Goal: Task Accomplishment & Management: Manage account settings

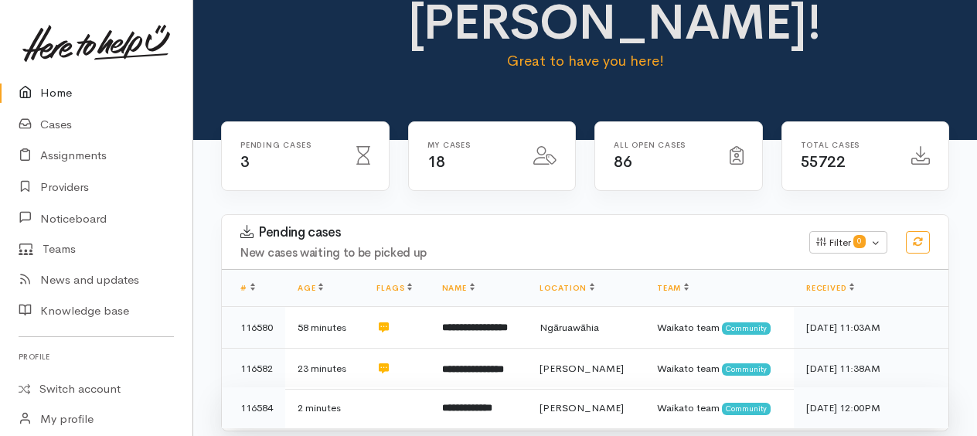
scroll to position [155, 0]
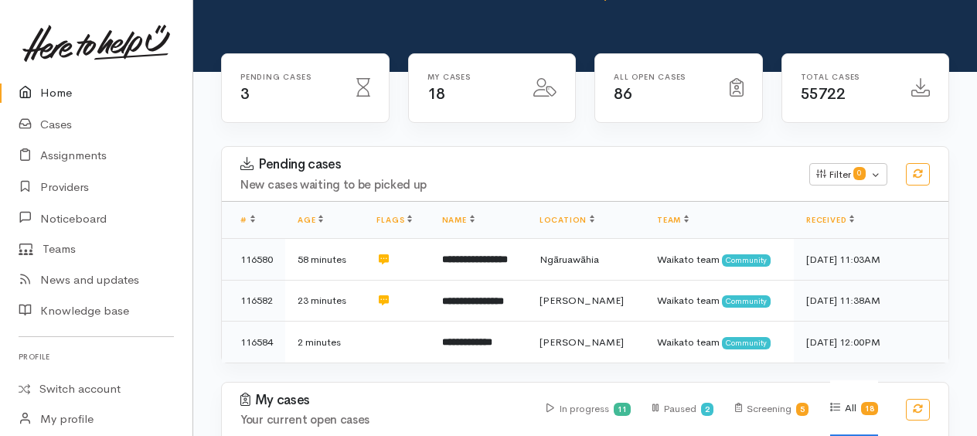
click at [63, 94] on link "Home" at bounding box center [96, 93] width 192 height 32
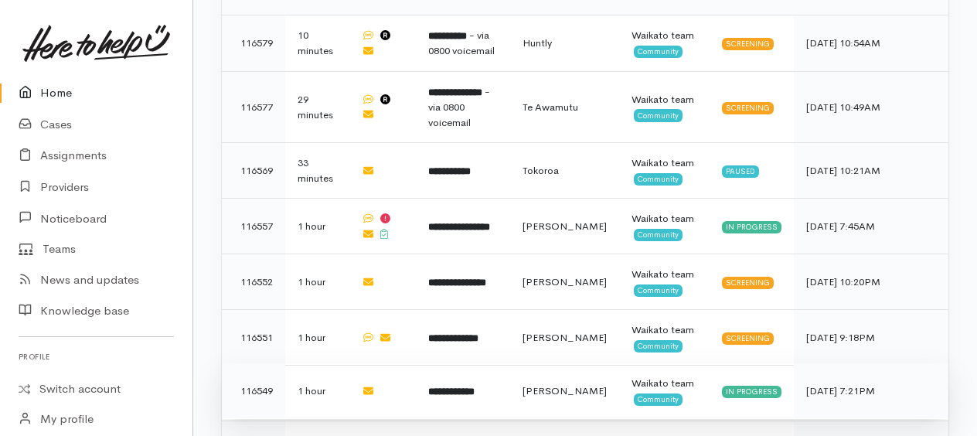
scroll to position [547, 0]
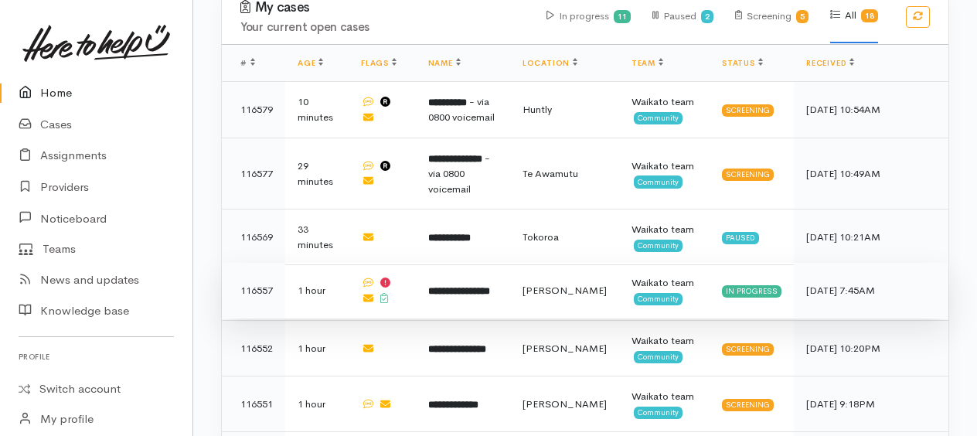
click at [482, 286] on b "**********" at bounding box center [459, 291] width 62 height 10
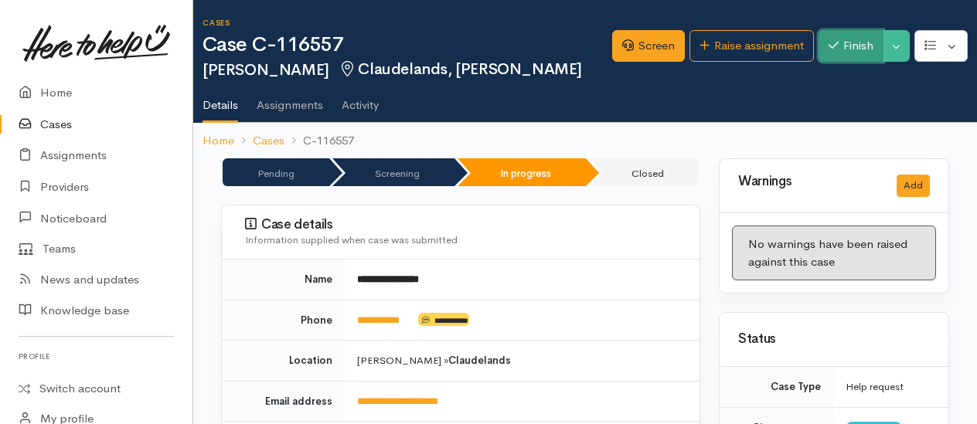
click at [855, 52] on button "Finish" at bounding box center [850, 46] width 65 height 32
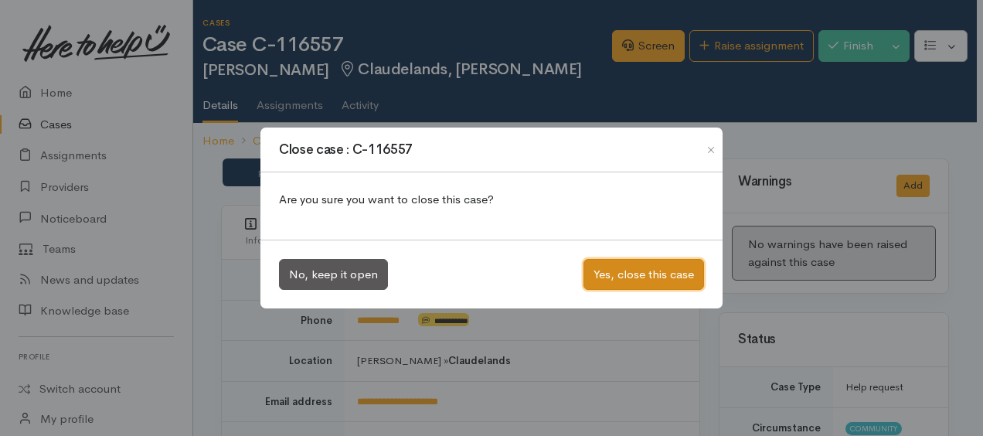
click at [658, 276] on button "Yes, close this case" at bounding box center [643, 275] width 121 height 32
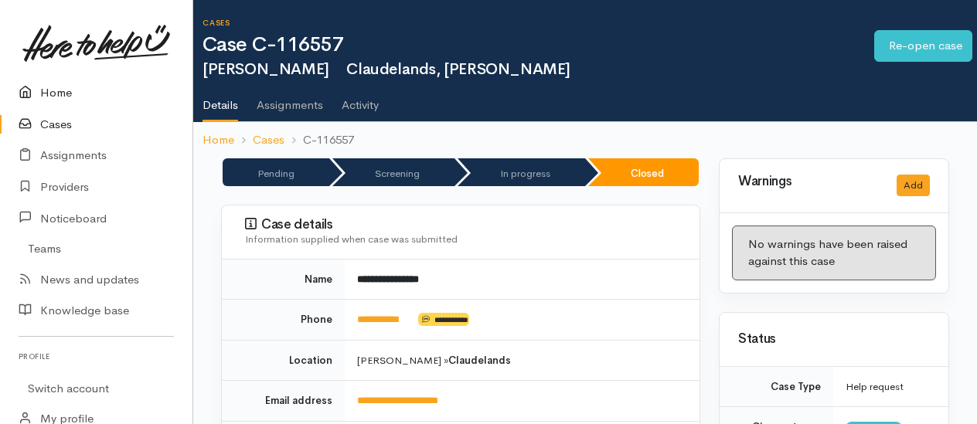
click at [63, 90] on link "Home" at bounding box center [96, 93] width 192 height 32
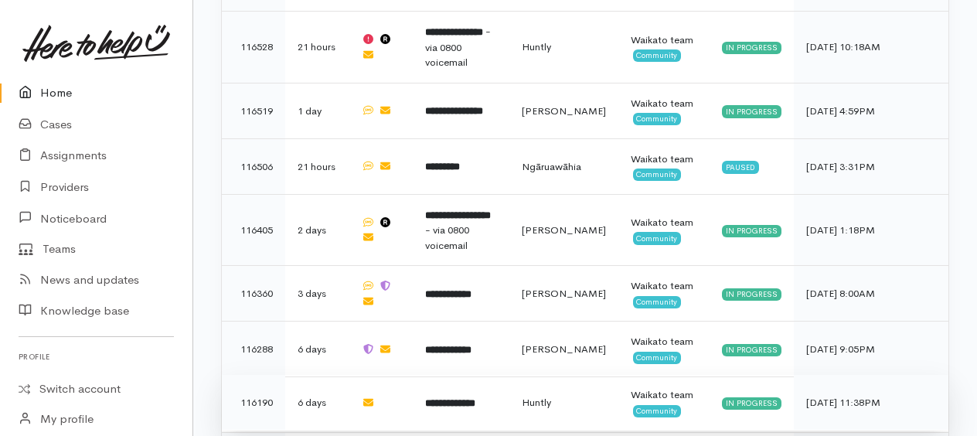
scroll to position [1110, 0]
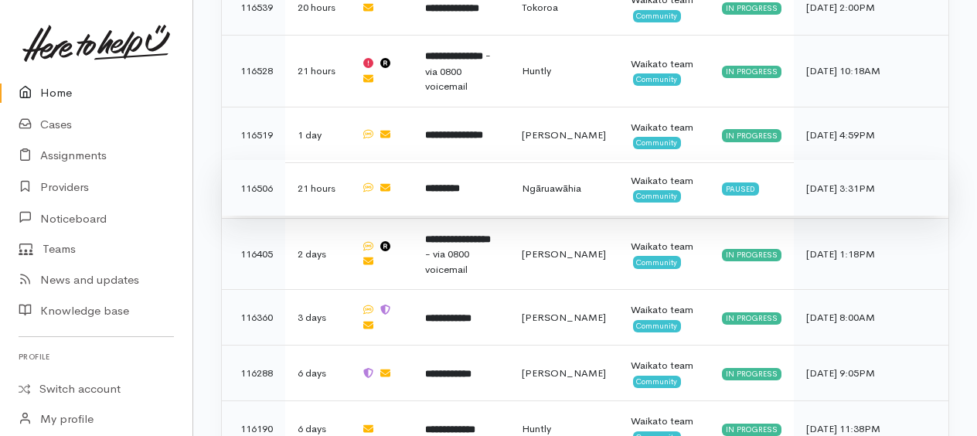
click at [442, 183] on b "*********" at bounding box center [442, 188] width 35 height 10
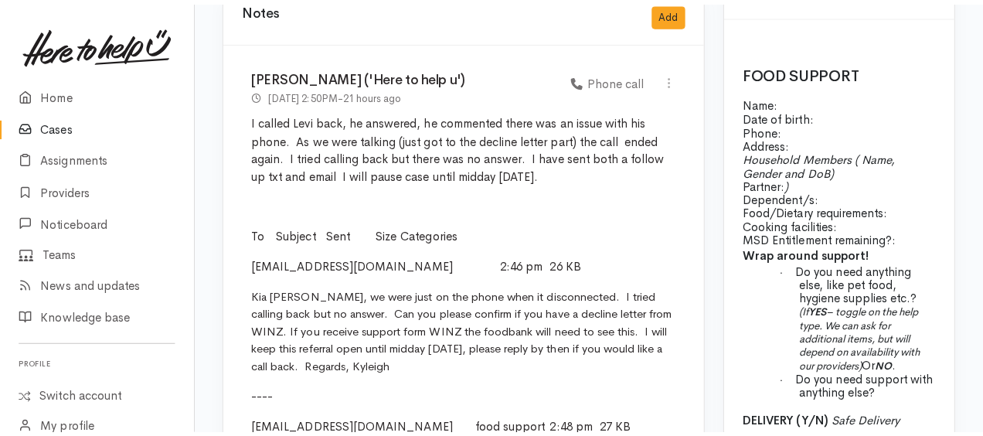
scroll to position [1159, 0]
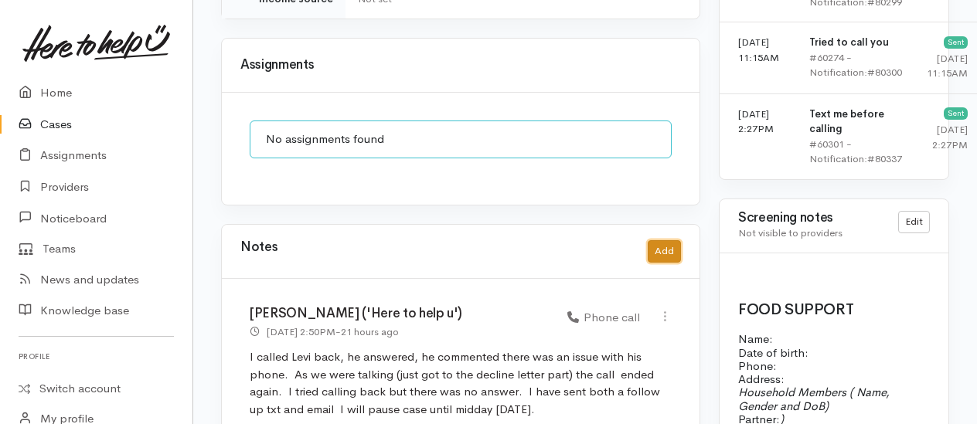
click at [674, 240] on button "Add" at bounding box center [664, 251] width 33 height 22
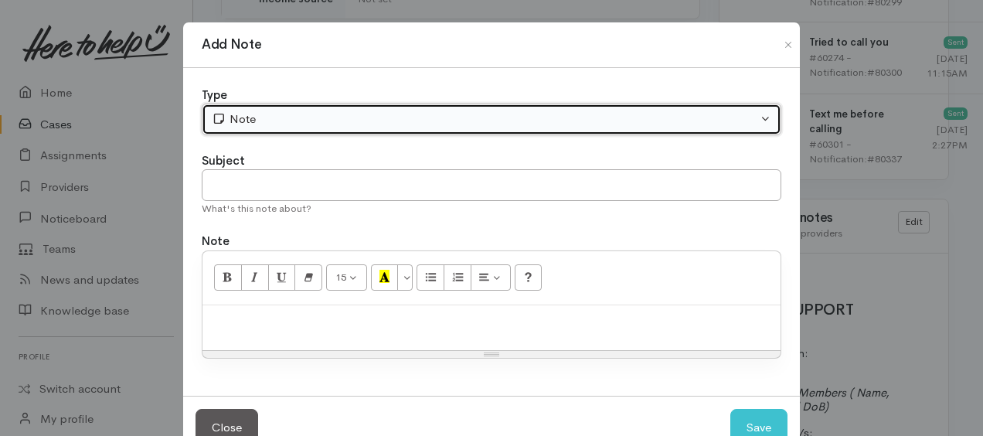
click at [291, 114] on div "Note" at bounding box center [485, 119] width 546 height 18
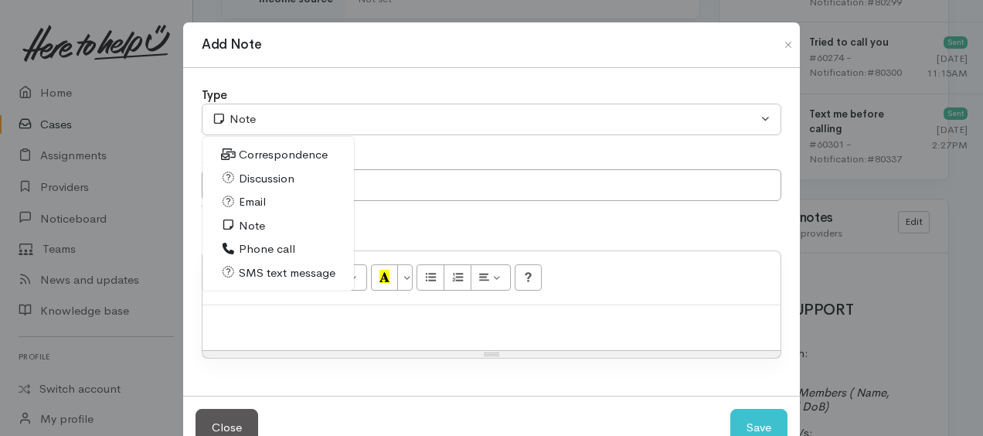
click at [244, 228] on span "Note" at bounding box center [252, 226] width 26 height 18
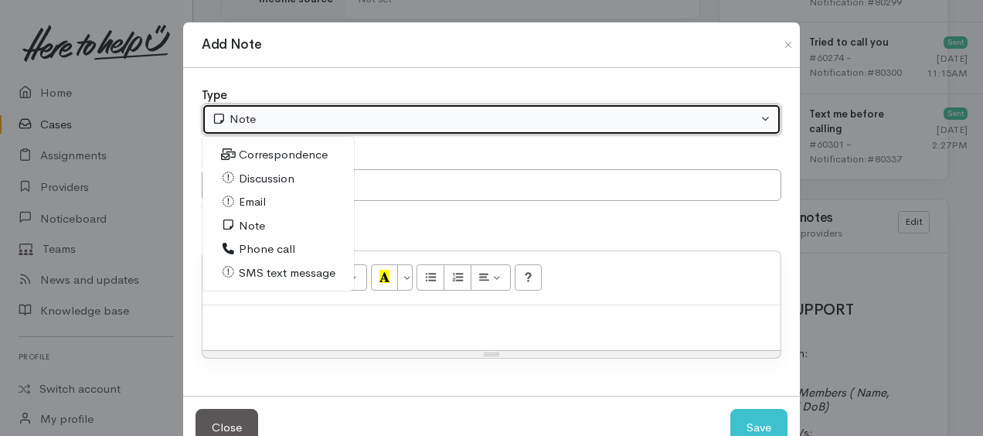
select select "1"
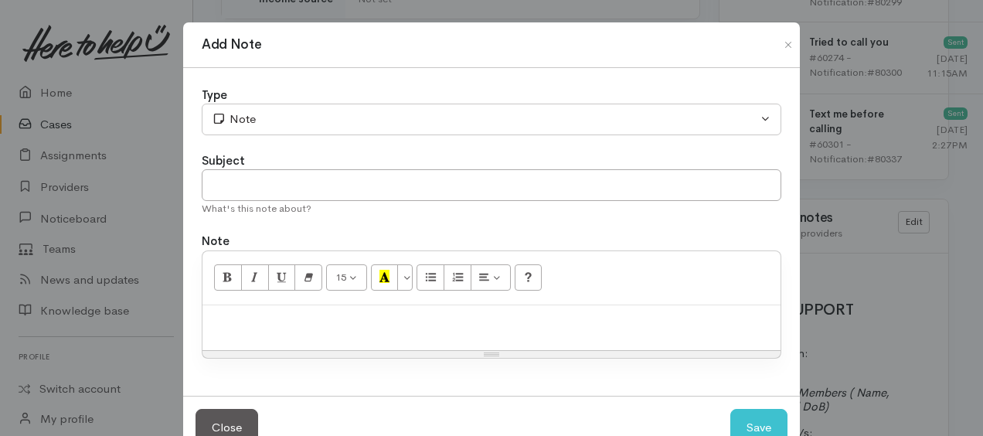
click at [292, 317] on p at bounding box center [491, 322] width 563 height 18
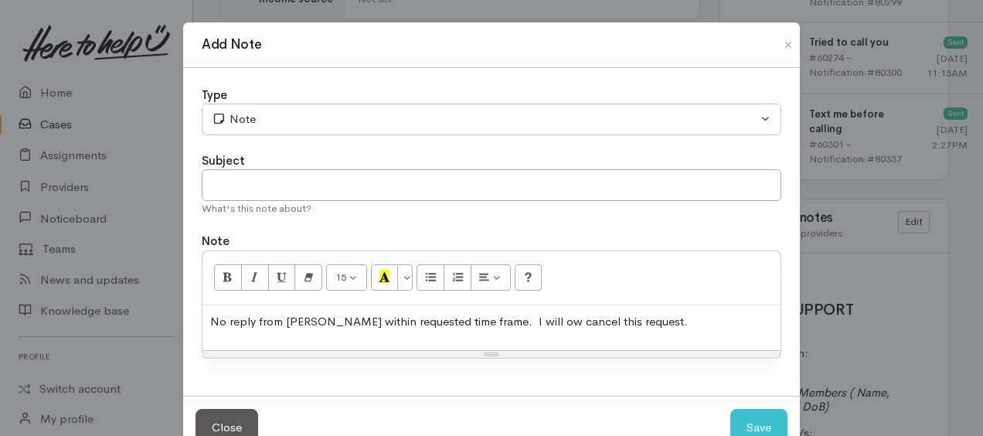
click at [486, 314] on p "No reply from Levi within requested time frame. I will ow cancel this request." at bounding box center [491, 322] width 563 height 18
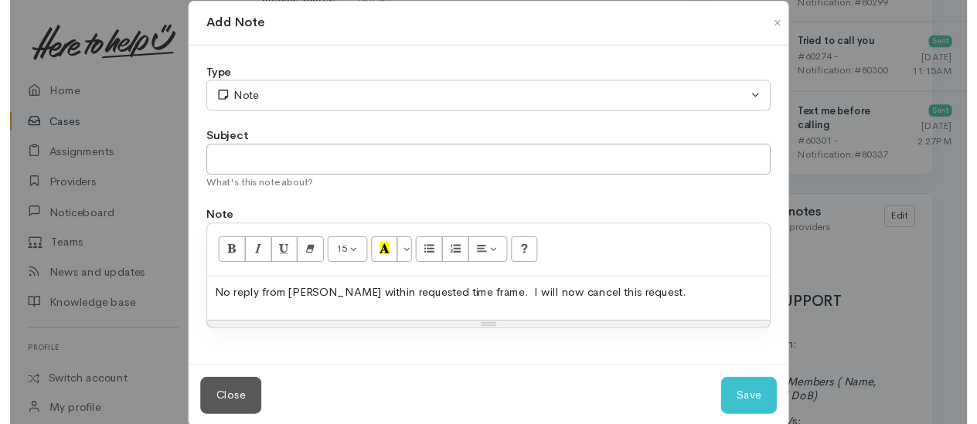
scroll to position [42, 0]
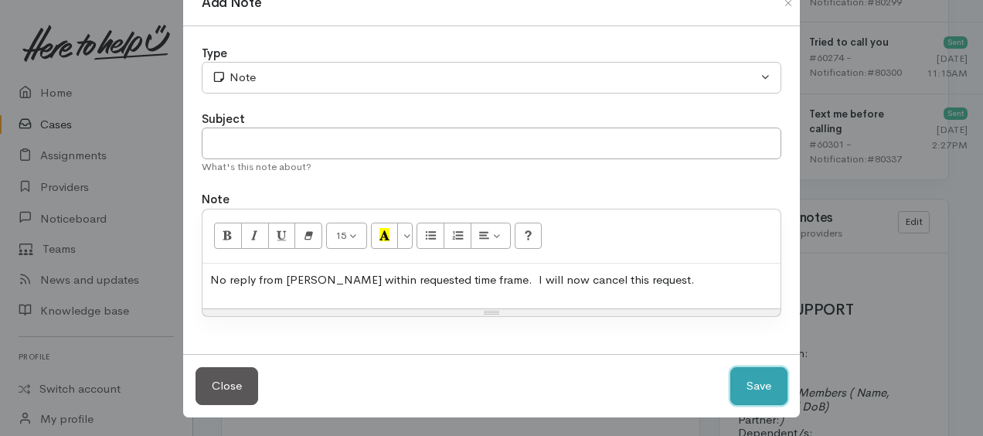
click at [761, 388] on button "Save" at bounding box center [758, 386] width 57 height 38
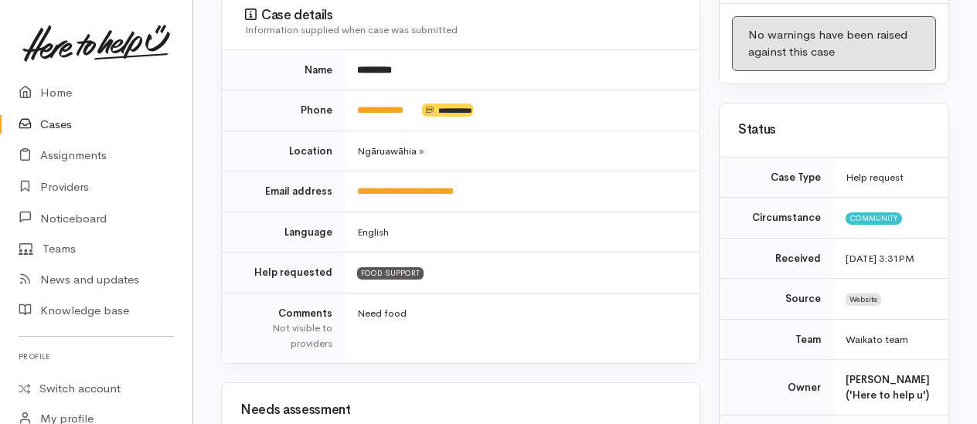
scroll to position [0, 0]
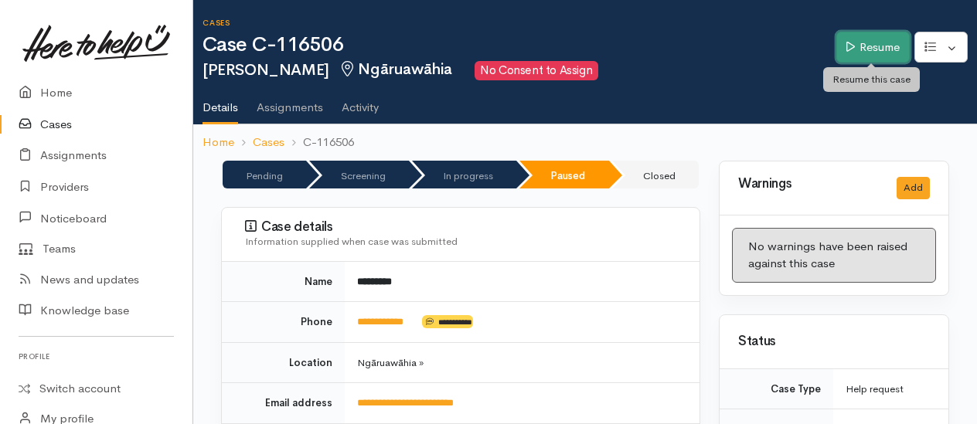
click at [865, 39] on link "Resume" at bounding box center [872, 48] width 73 height 32
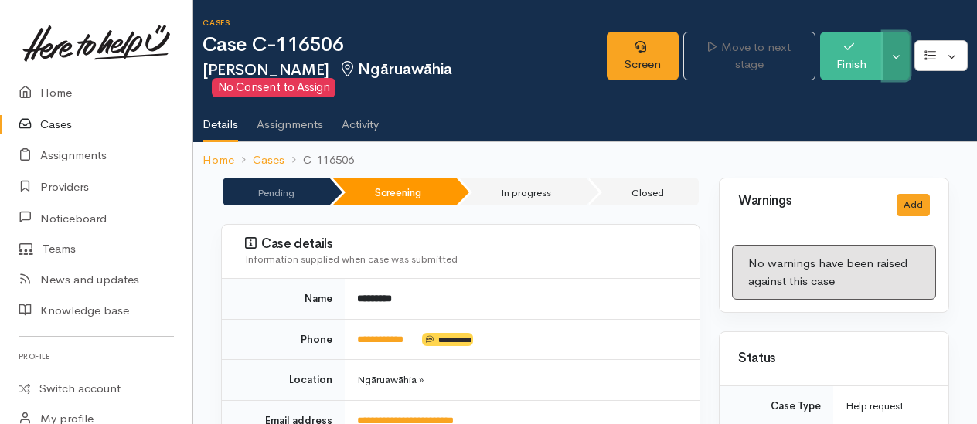
click at [898, 54] on button "Toggle Dropdown" at bounding box center [895, 56] width 27 height 49
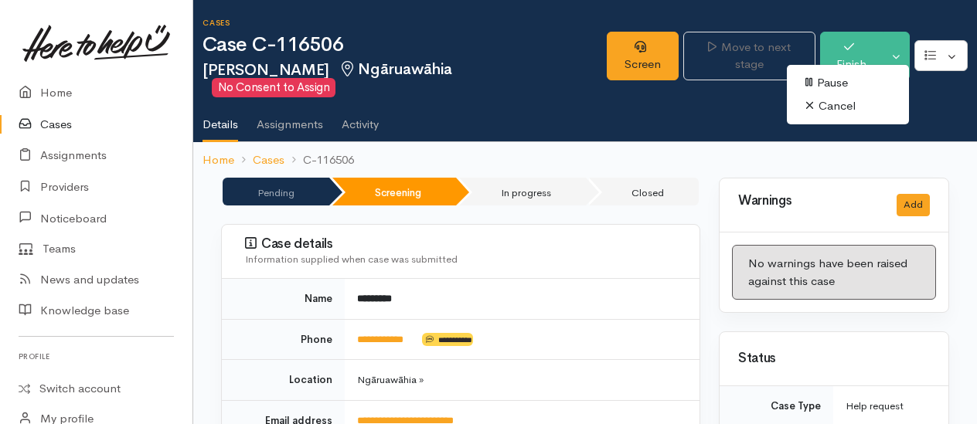
click at [841, 104] on link "Cancel" at bounding box center [848, 106] width 122 height 24
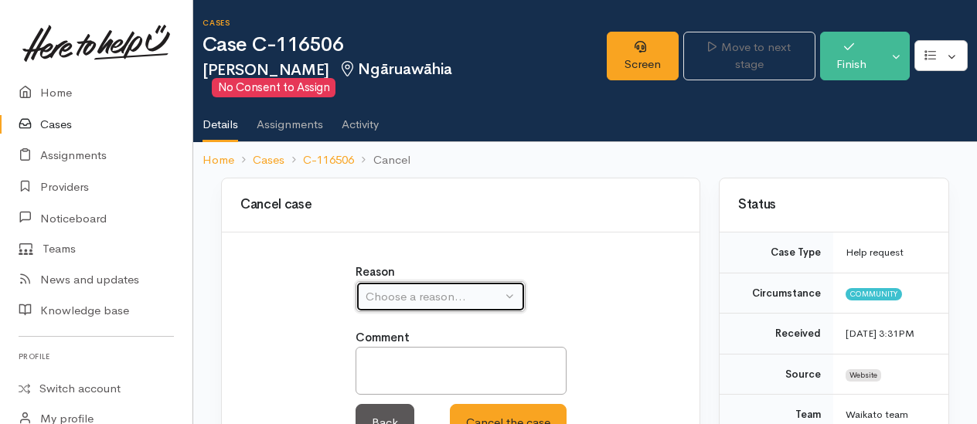
click at [416, 288] on div "Choose a reason..." at bounding box center [433, 297] width 136 height 18
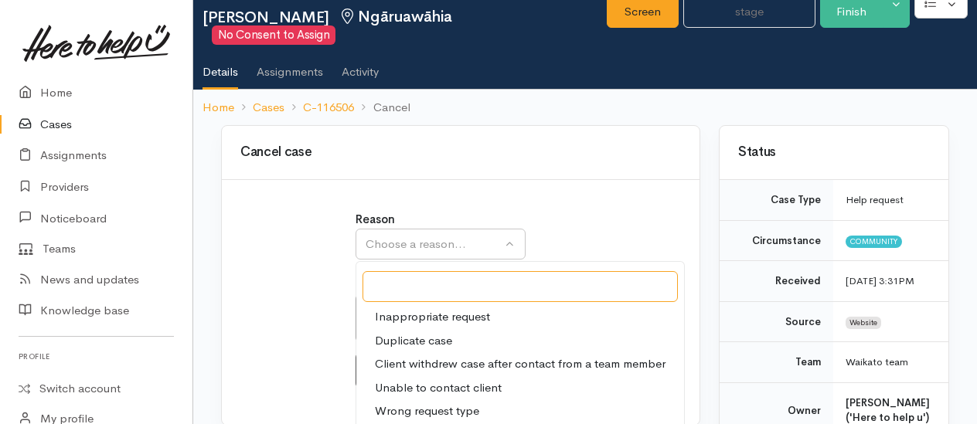
scroll to position [77, 0]
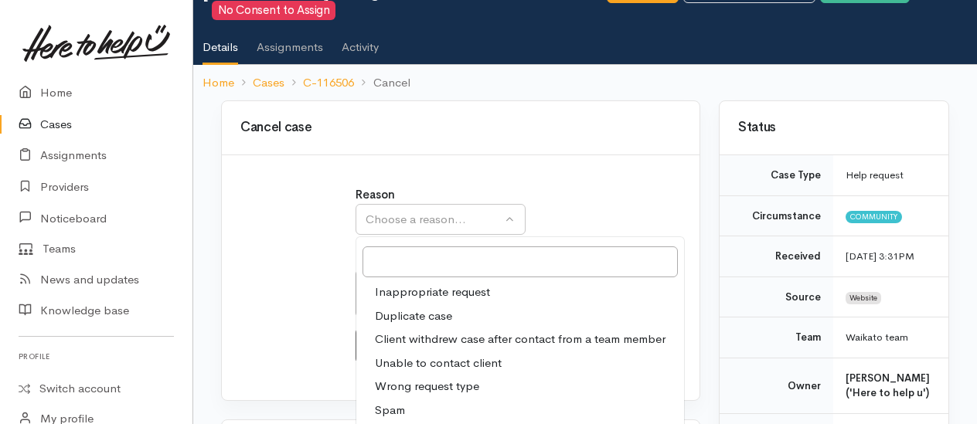
click at [433, 331] on span "Client withdrew case after contact from a team member" at bounding box center [520, 340] width 291 height 18
select select "3"
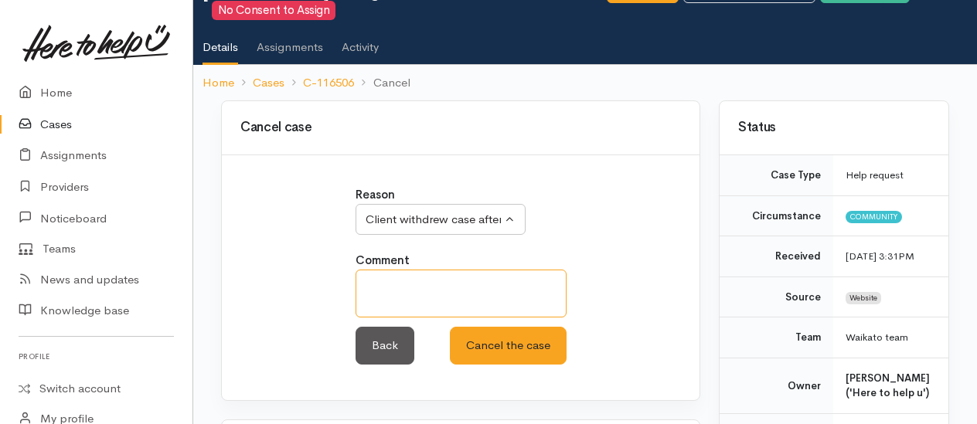
click at [391, 270] on textarea at bounding box center [460, 294] width 211 height 48
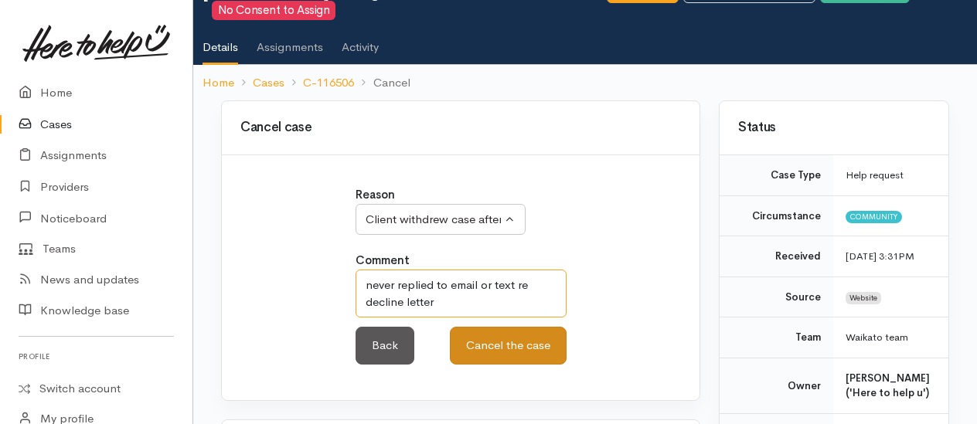
type textarea "never replied to email or text re decline letter"
click at [525, 332] on button "Cancel the case" at bounding box center [508, 346] width 117 height 38
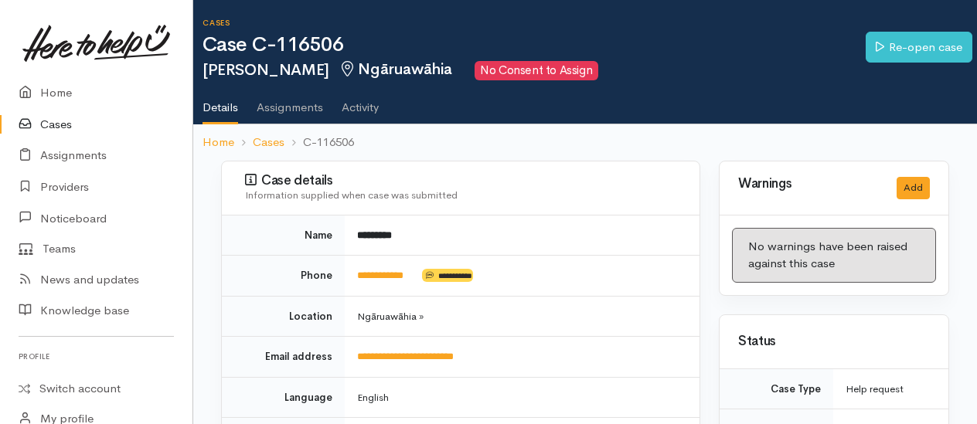
click at [63, 124] on link "Cases" at bounding box center [96, 125] width 192 height 32
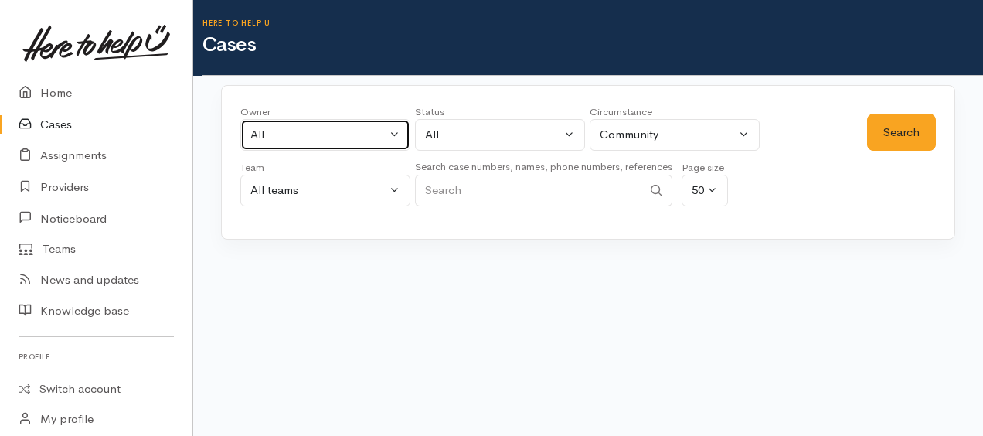
click at [263, 136] on div "All" at bounding box center [318, 135] width 136 height 18
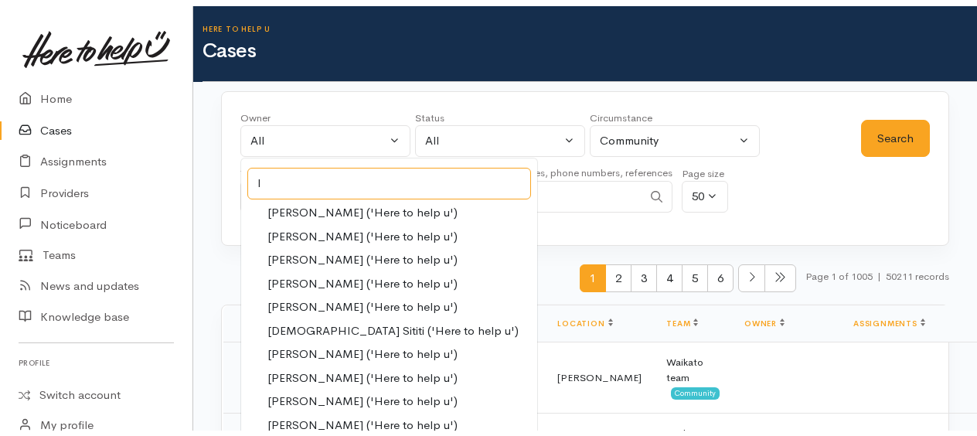
scroll to position [618, 0]
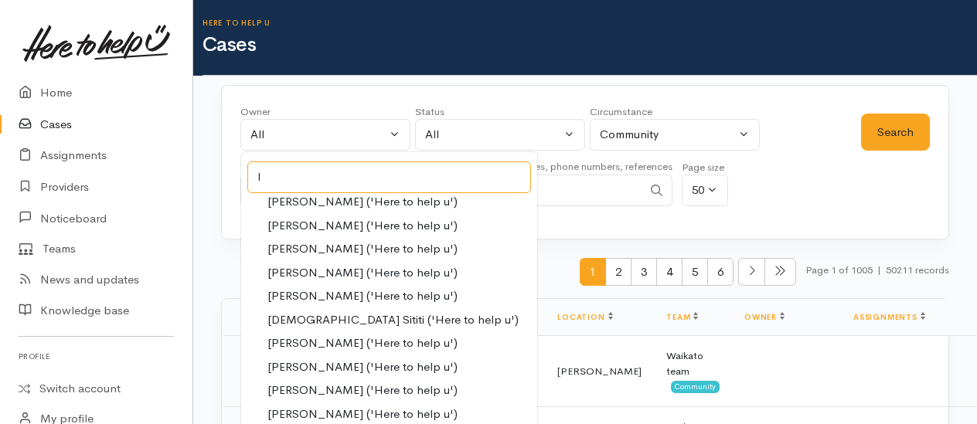
type input "l"
click at [311, 244] on span "[PERSON_NAME] ('Here to help u')" at bounding box center [362, 249] width 190 height 18
select select "953"
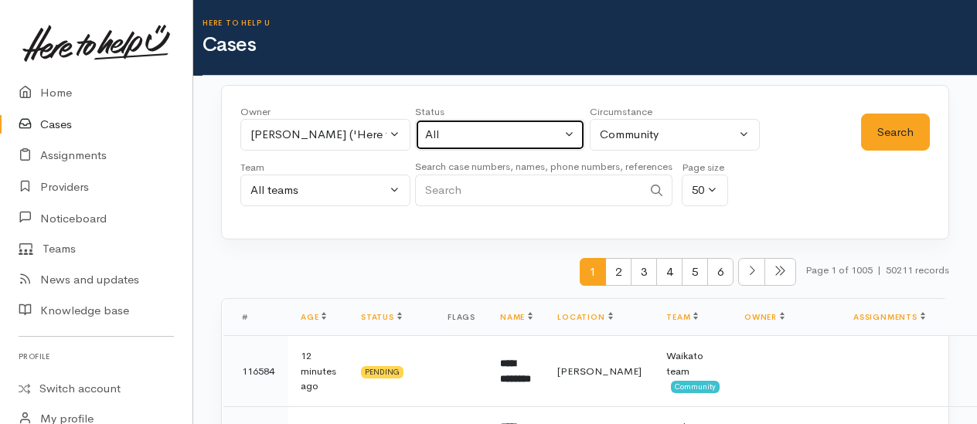
click at [480, 134] on div "All" at bounding box center [493, 135] width 136 height 18
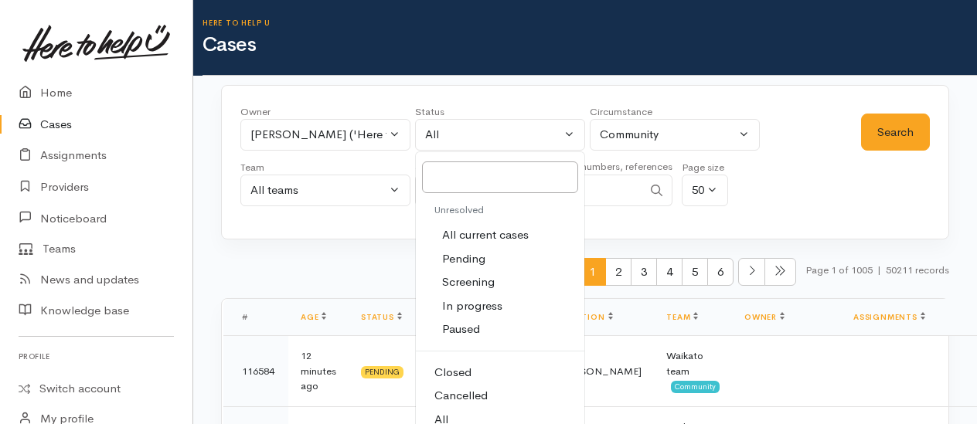
click at [462, 393] on span "Cancelled" at bounding box center [460, 396] width 53 height 18
select select "Cancelled"
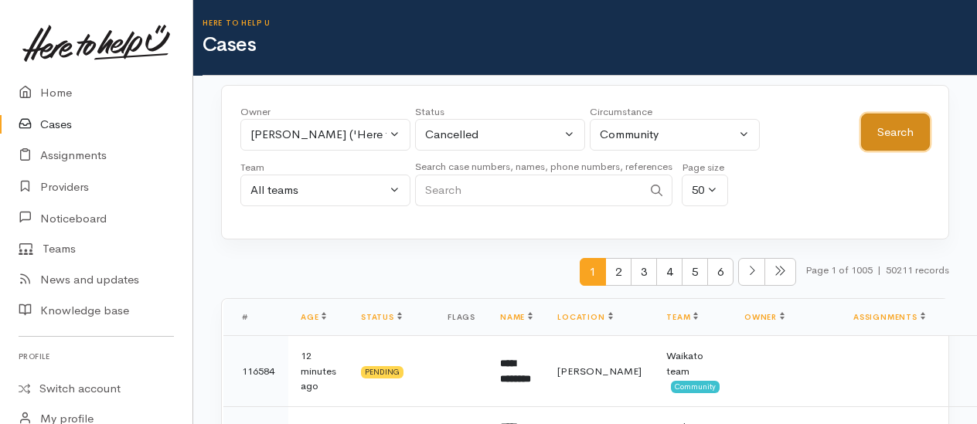
click at [904, 124] on button "Search" at bounding box center [895, 133] width 69 height 38
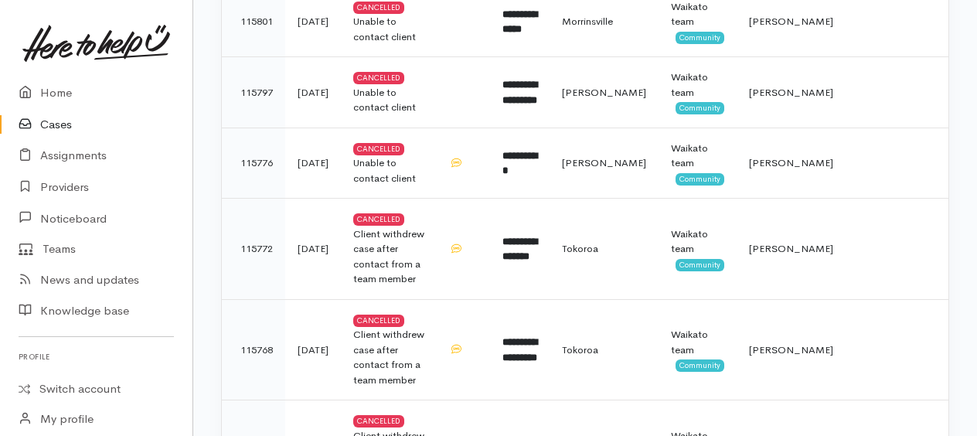
scroll to position [3168, 0]
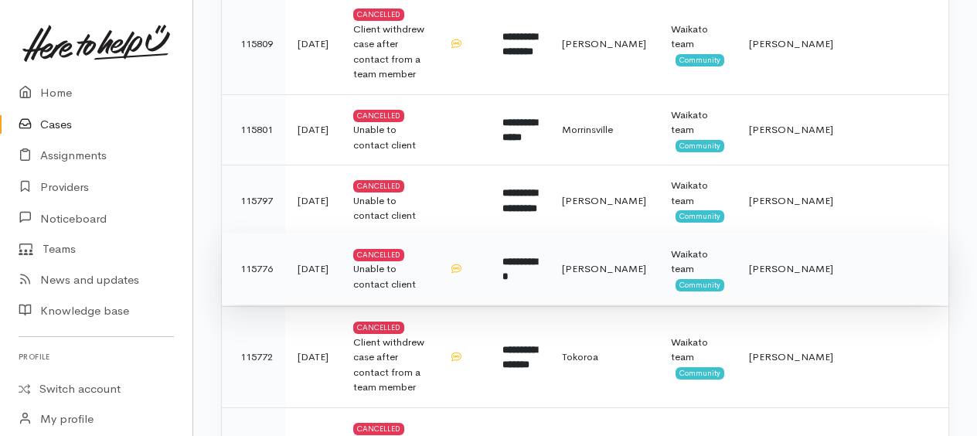
click at [389, 261] on div "Unable to contact client" at bounding box center [388, 276] width 71 height 30
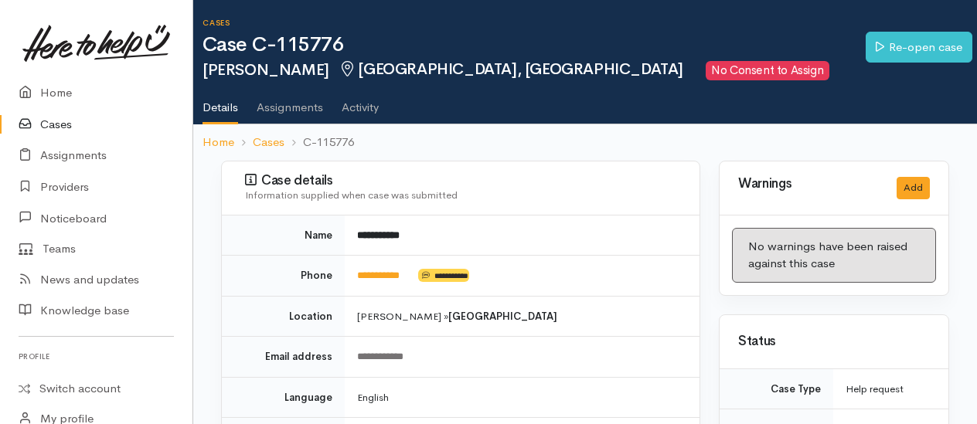
click at [359, 145] on ol "Home Cases C-115776" at bounding box center [584, 142] width 765 height 36
drag, startPoint x: 304, startPoint y: 139, endPoint x: 355, endPoint y: 139, distance: 51.8
click at [354, 139] on li "C-115776" at bounding box center [319, 143] width 70 height 18
copy li "C-115776"
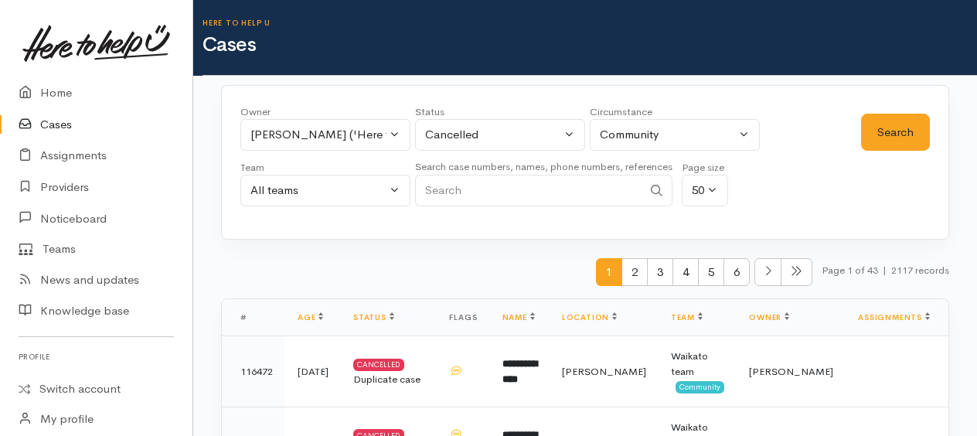
scroll to position [3142, 0]
drag, startPoint x: 516, startPoint y: 130, endPoint x: 515, endPoint y: 144, distance: 13.9
click at [516, 130] on div "Cancelled" at bounding box center [493, 135] width 136 height 18
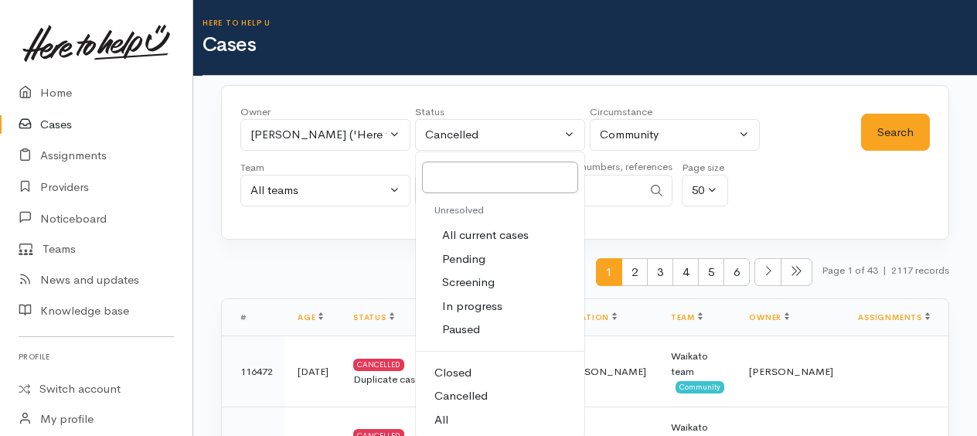
click at [453, 371] on span "Closed" at bounding box center [452, 373] width 37 height 18
select select "Closed"
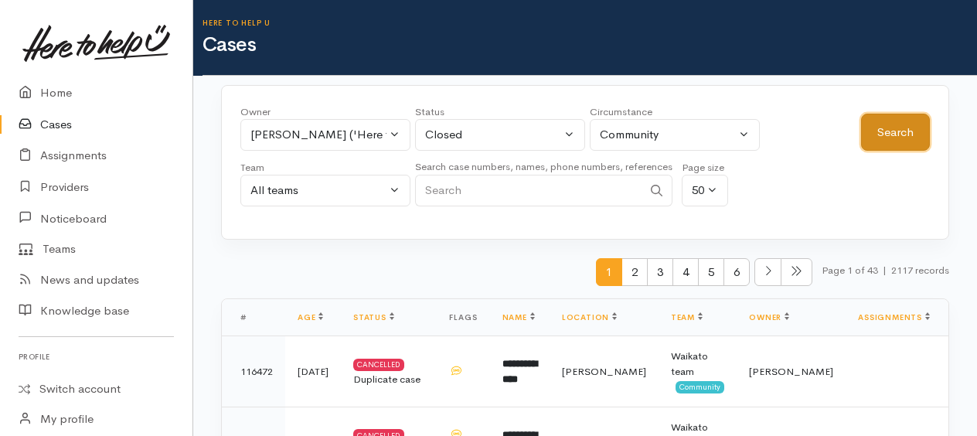
click at [883, 120] on button "Search" at bounding box center [895, 133] width 69 height 38
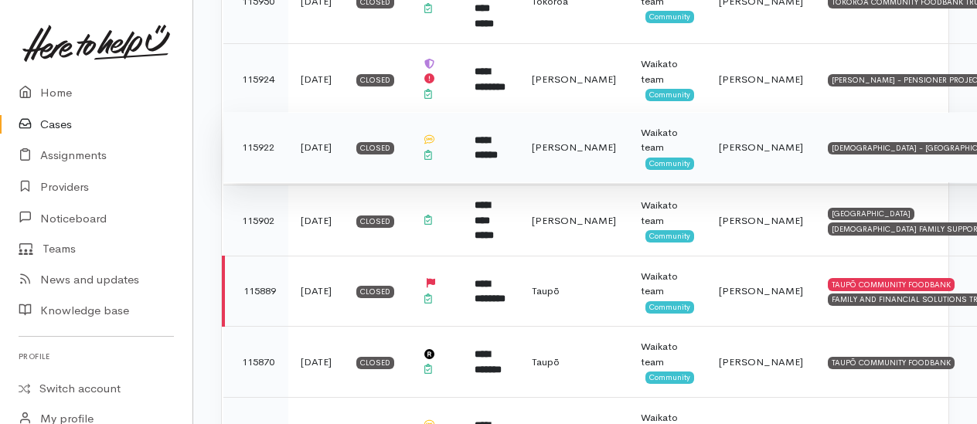
scroll to position [2936, 0]
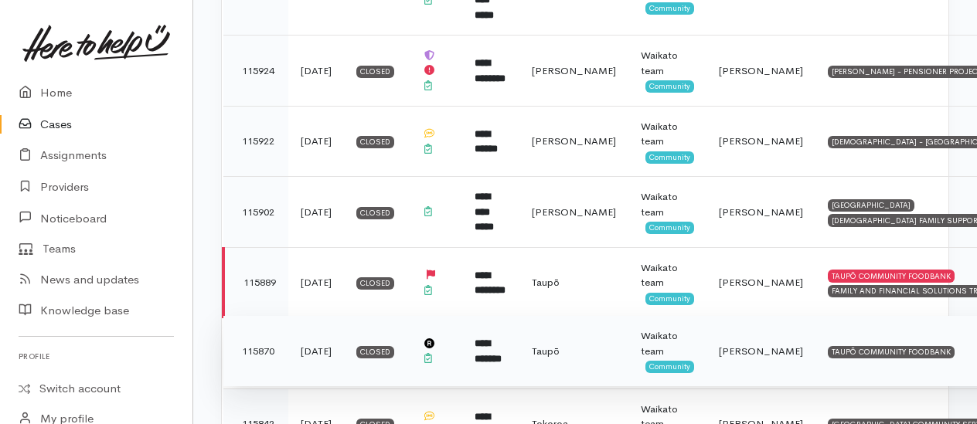
click at [493, 338] on b "**********" at bounding box center [487, 350] width 27 height 25
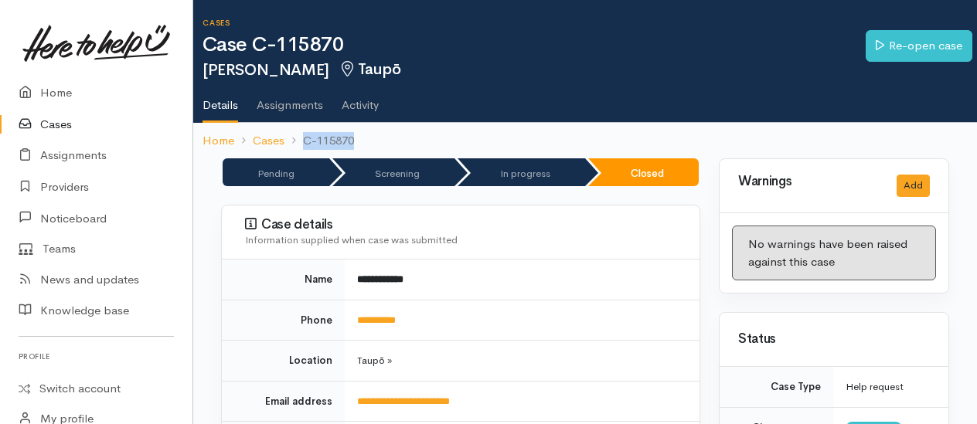
click at [353, 140] on ol "Home Cases C-115870" at bounding box center [584, 141] width 765 height 36
copy li "C-115870"
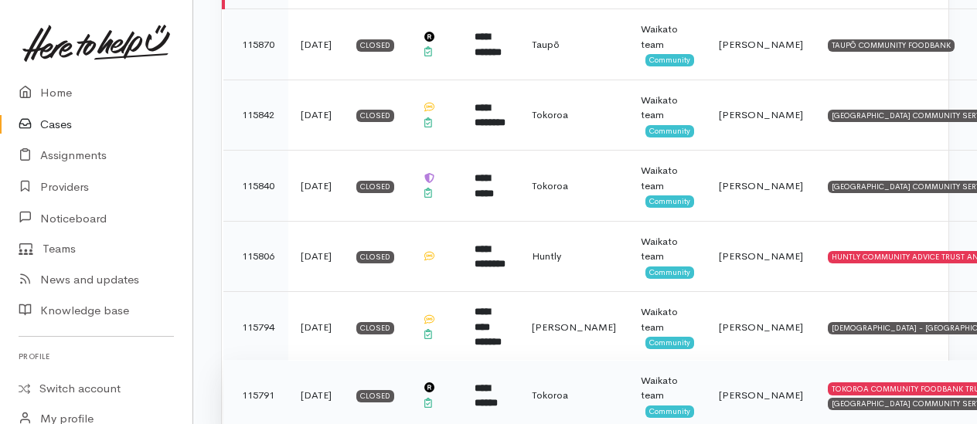
scroll to position [3490, 0]
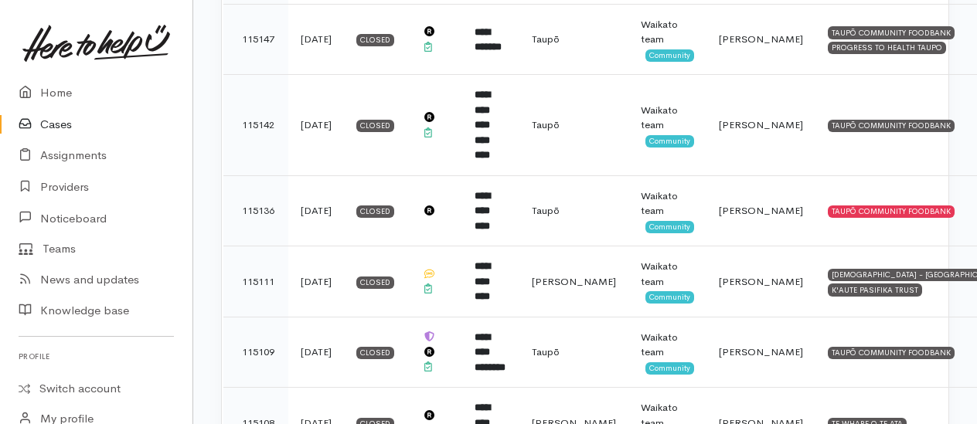
scroll to position [3505, 0]
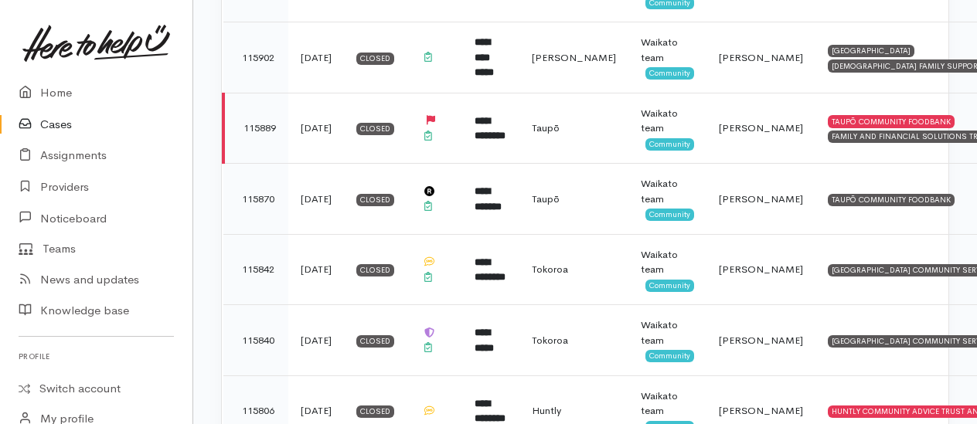
scroll to position [3490, 0]
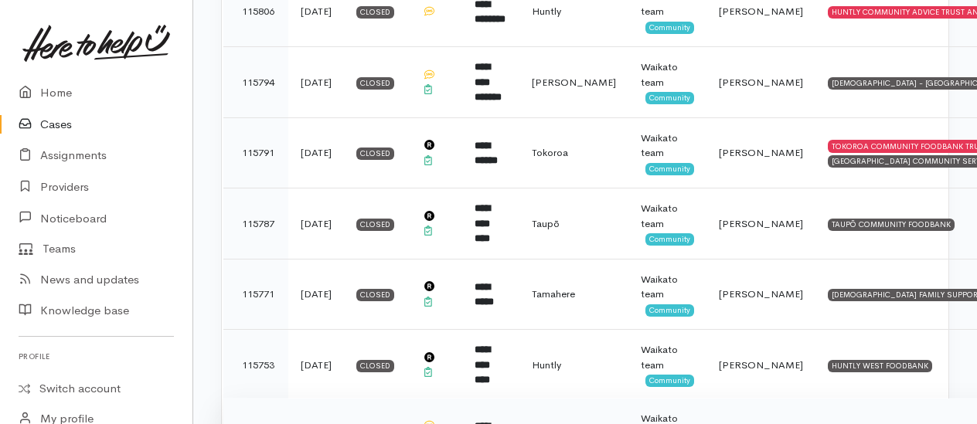
click at [664, 411] on div "Waikato team" at bounding box center [667, 426] width 53 height 30
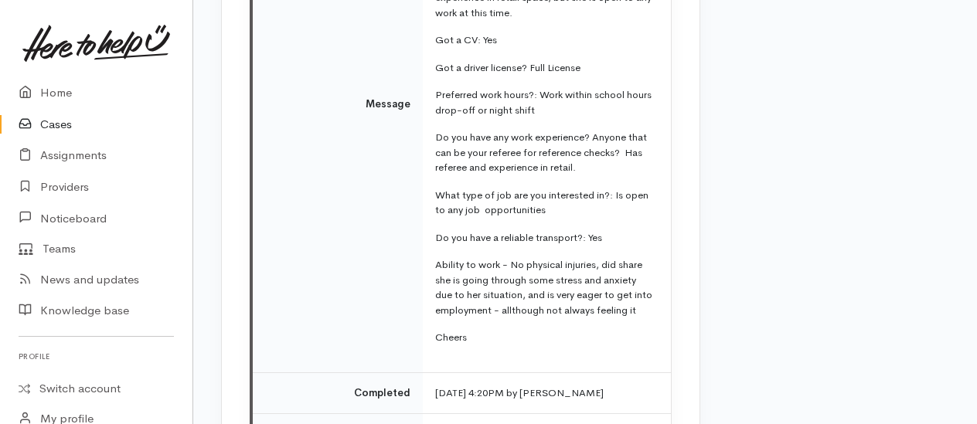
scroll to position [3786, 0]
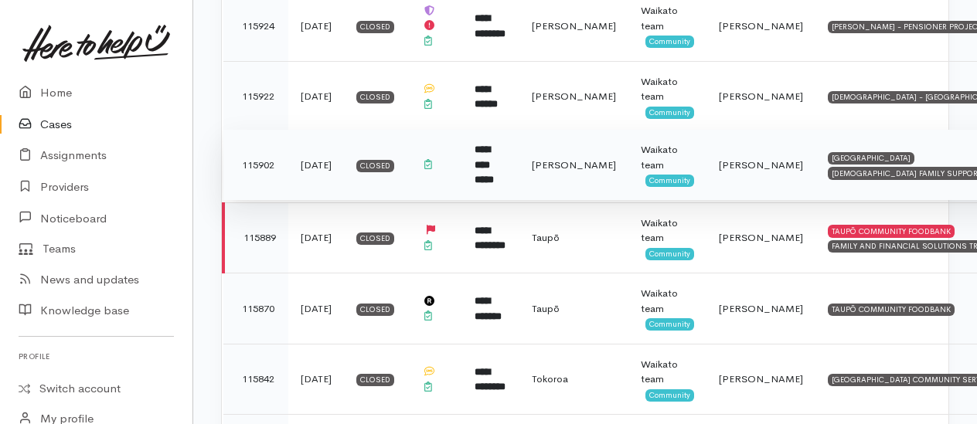
scroll to position [2949, 0]
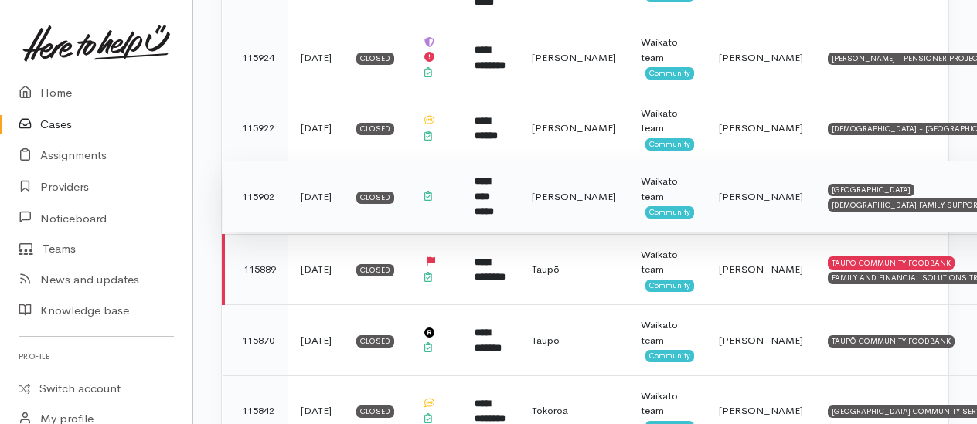
click at [656, 174] on div "Waikato team" at bounding box center [667, 189] width 53 height 30
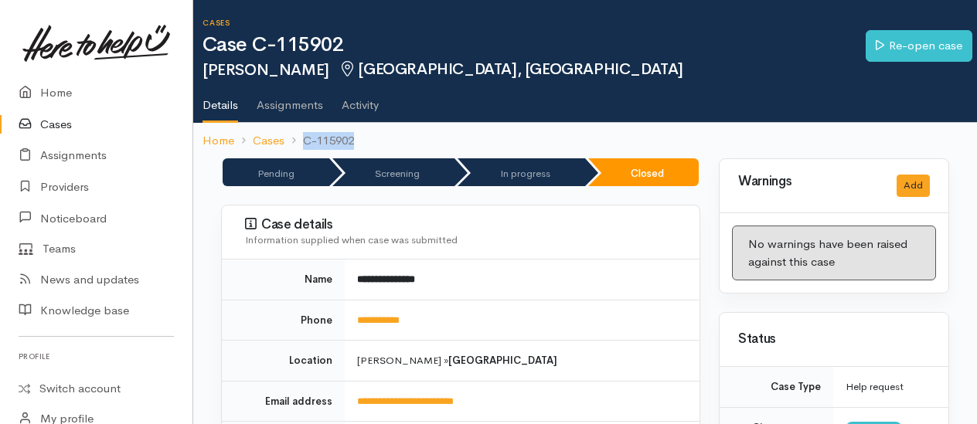
click at [355, 136] on ol "Home Cases C-115902" at bounding box center [584, 141] width 765 height 36
drag, startPoint x: 355, startPoint y: 136, endPoint x: 340, endPoint y: 136, distance: 15.5
copy li "C-115902"
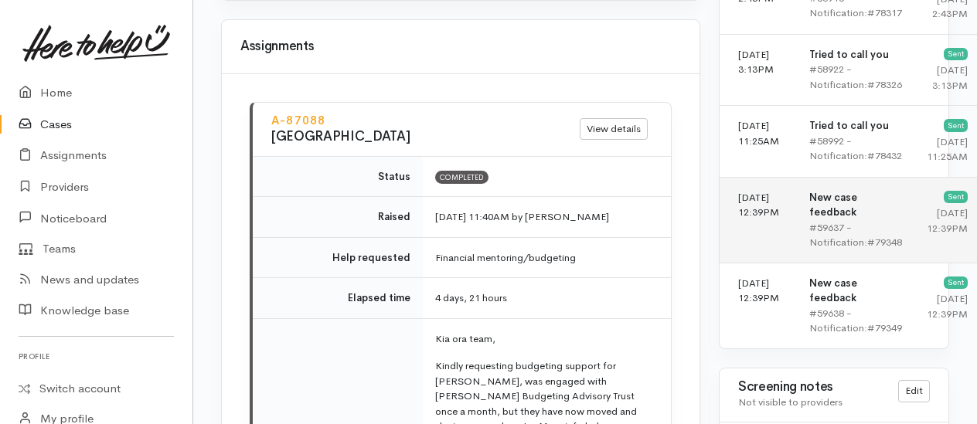
scroll to position [861, 0]
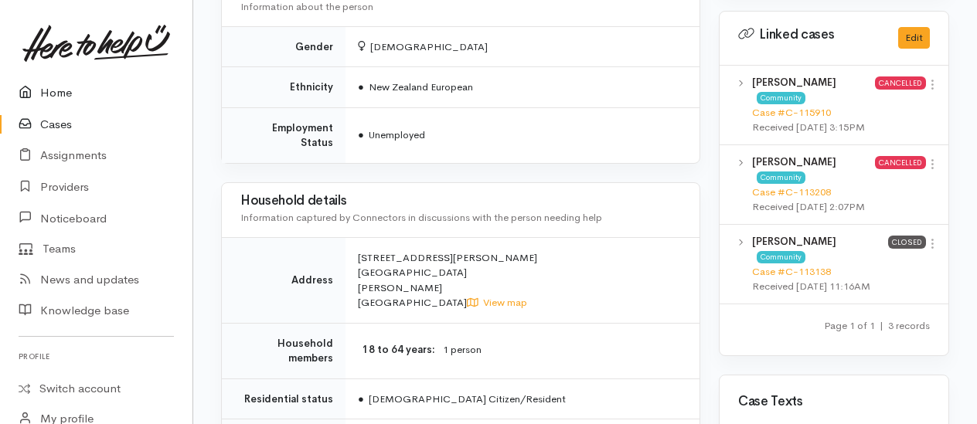
click at [62, 99] on link "Home" at bounding box center [96, 93] width 192 height 32
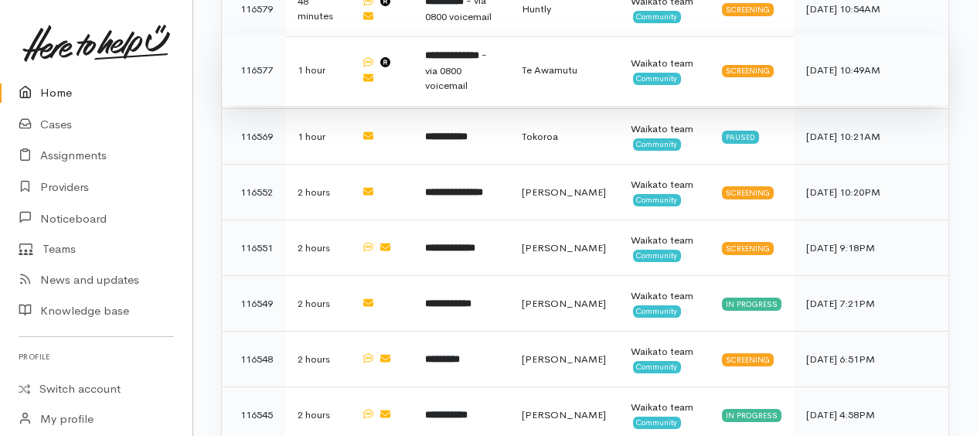
scroll to position [695, 0]
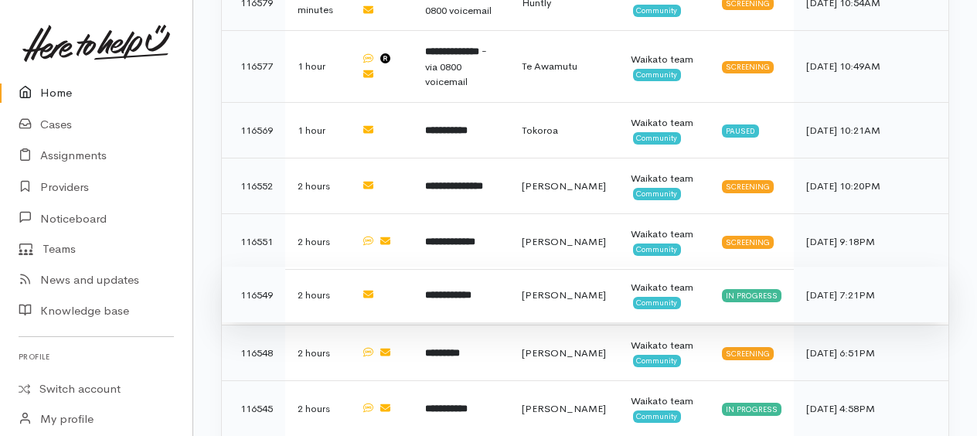
click at [461, 290] on b "**********" at bounding box center [448, 295] width 46 height 10
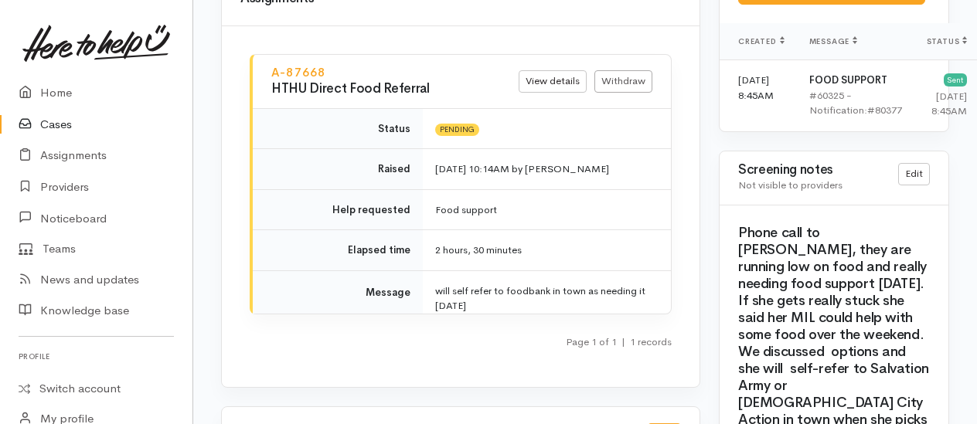
scroll to position [1236, 0]
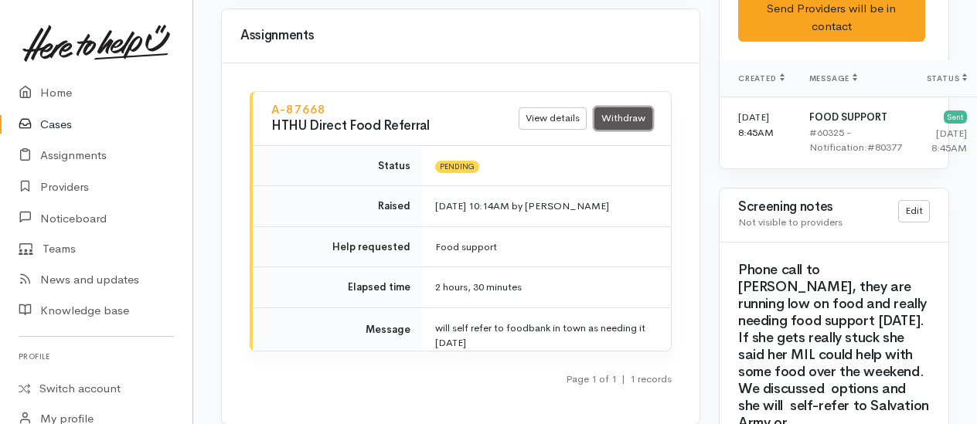
click at [623, 107] on link "Withdraw" at bounding box center [623, 118] width 58 height 22
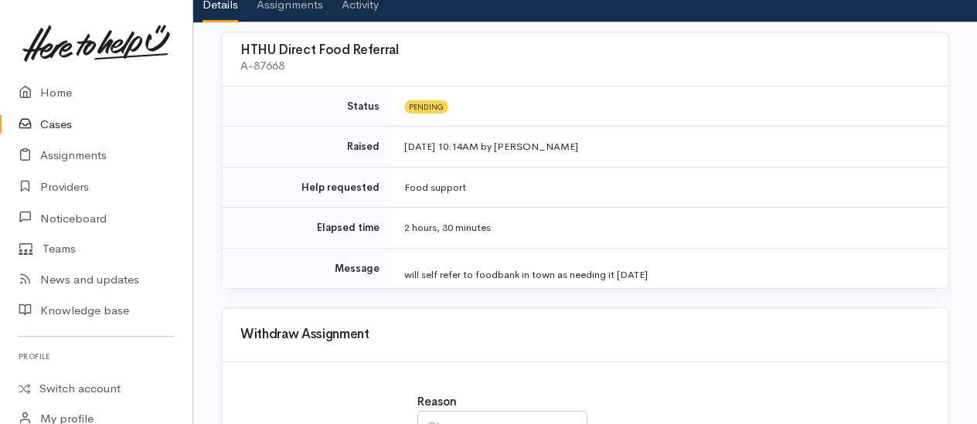
scroll to position [232, 0]
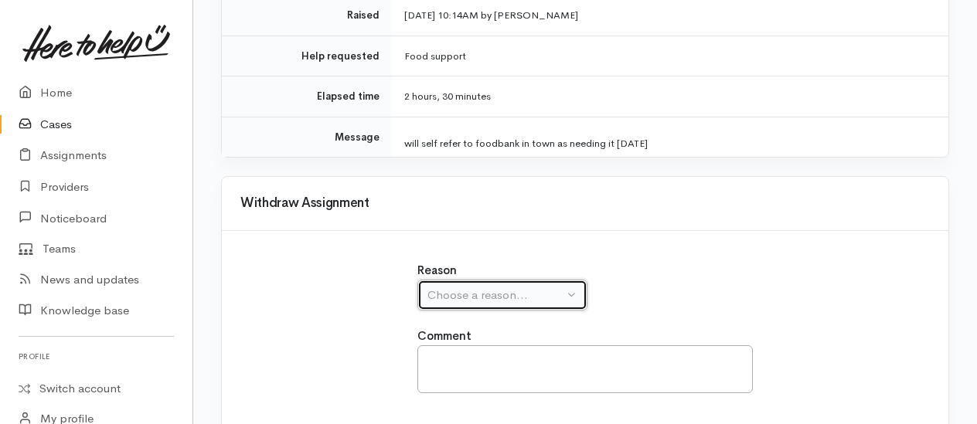
click at [478, 292] on div "Choose a reason..." at bounding box center [495, 296] width 136 height 18
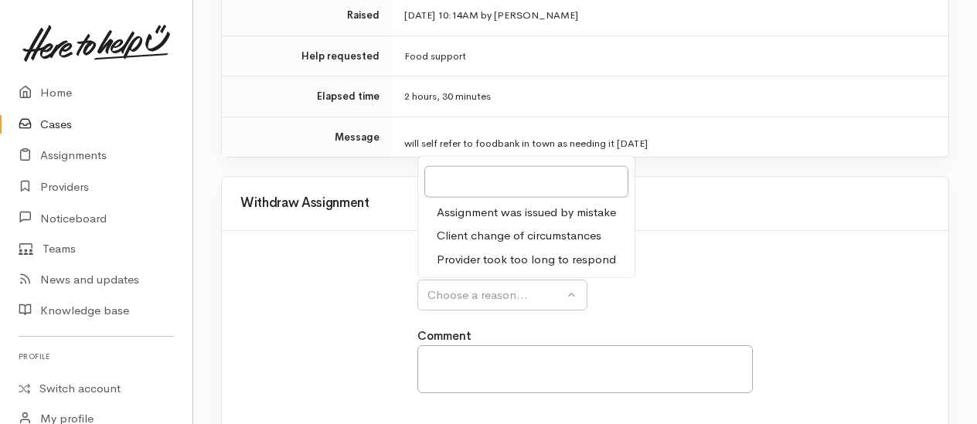
click at [468, 235] on span "Client change of circumstances" at bounding box center [519, 236] width 165 height 18
select select "2"
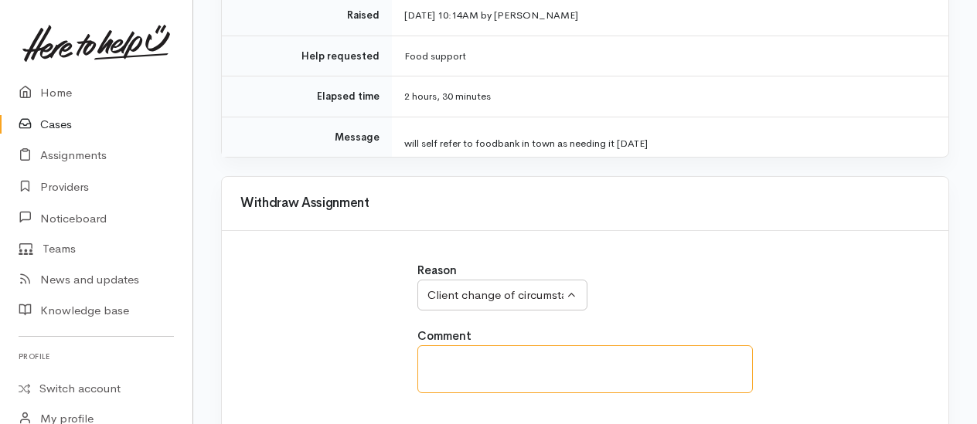
click at [481, 362] on textarea at bounding box center [584, 369] width 335 height 48
click at [719, 362] on textarea "is now requesting referral through HTHU for next week" at bounding box center [584, 369] width 335 height 48
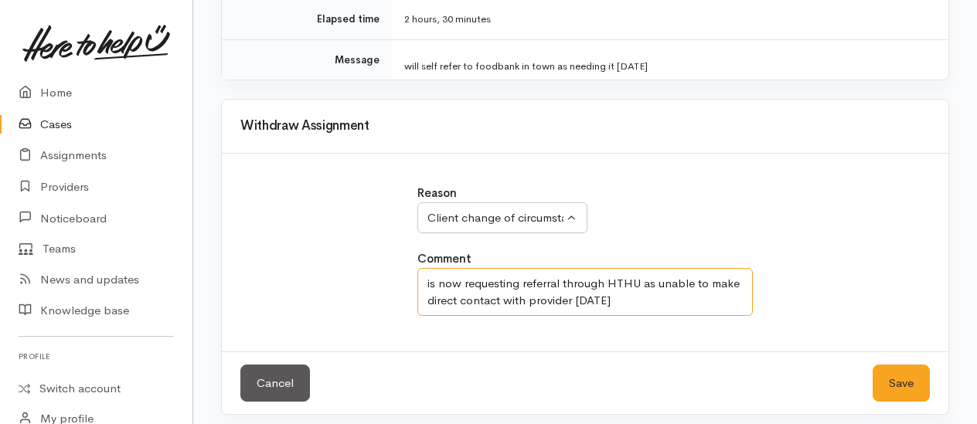
scroll to position [314, 0]
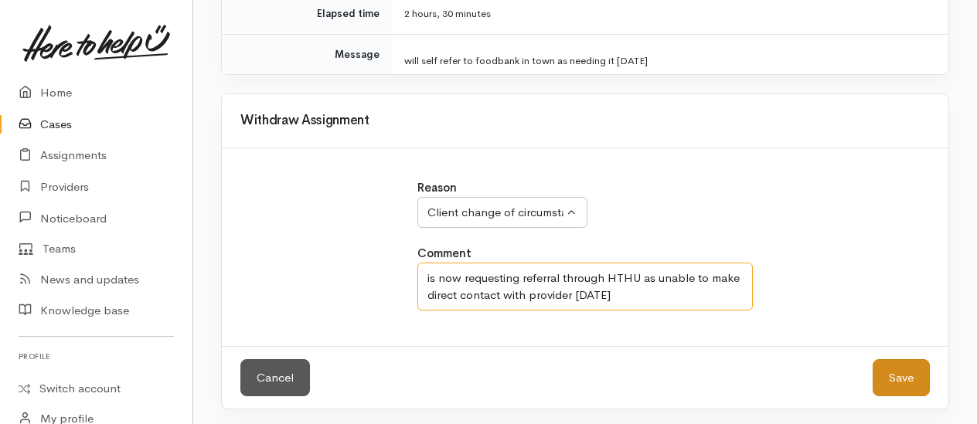
type textarea "is now requesting referral through HTHU as unable to make direct contact with p…"
click at [901, 375] on button "Save" at bounding box center [900, 378] width 57 height 38
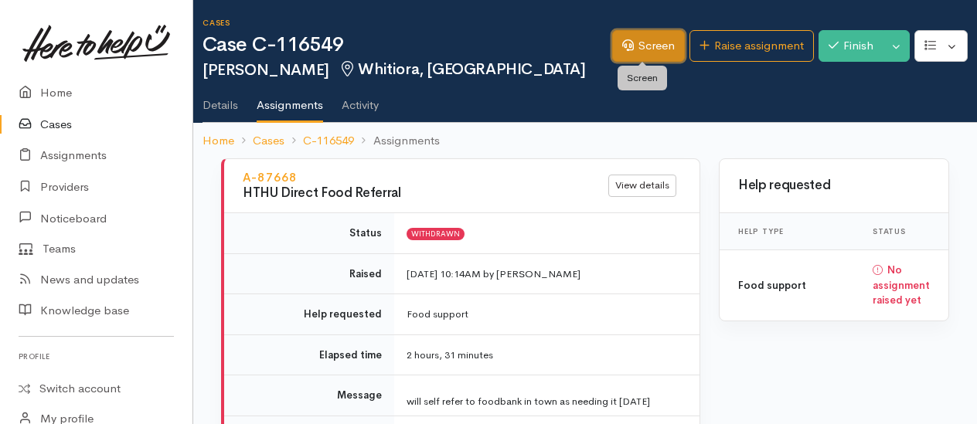
click at [623, 50] on icon at bounding box center [628, 45] width 12 height 12
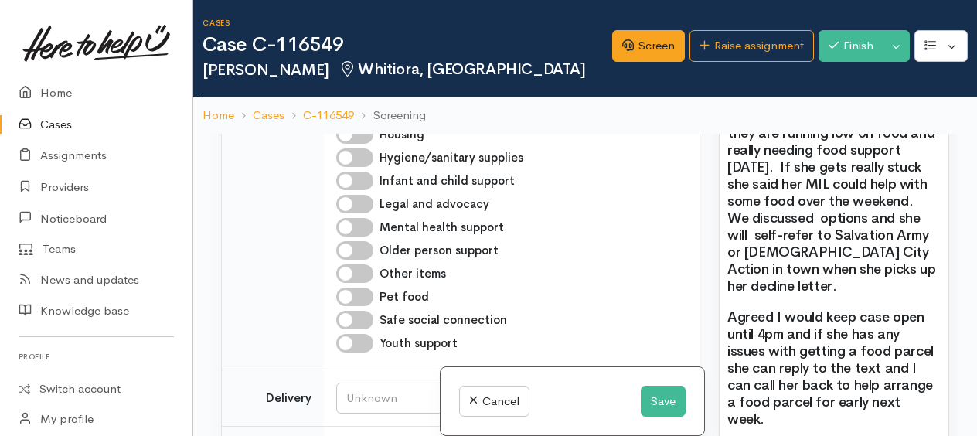
scroll to position [1855, 0]
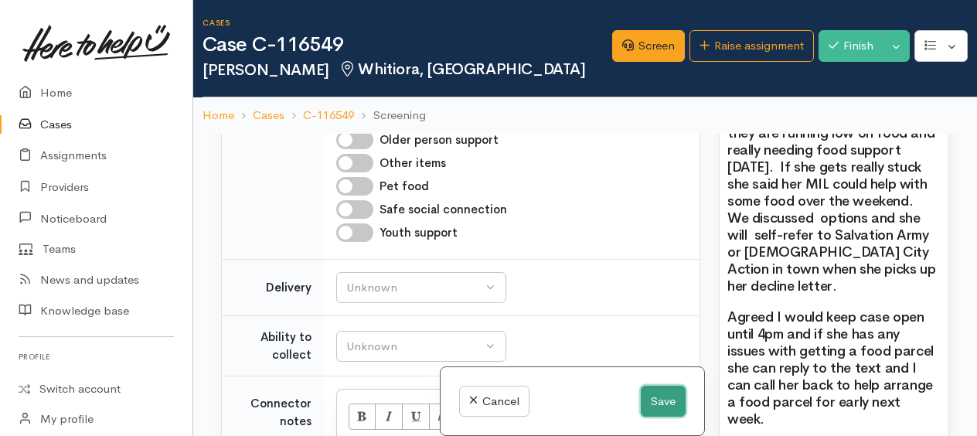
click at [659, 405] on button "Save" at bounding box center [663, 402] width 45 height 32
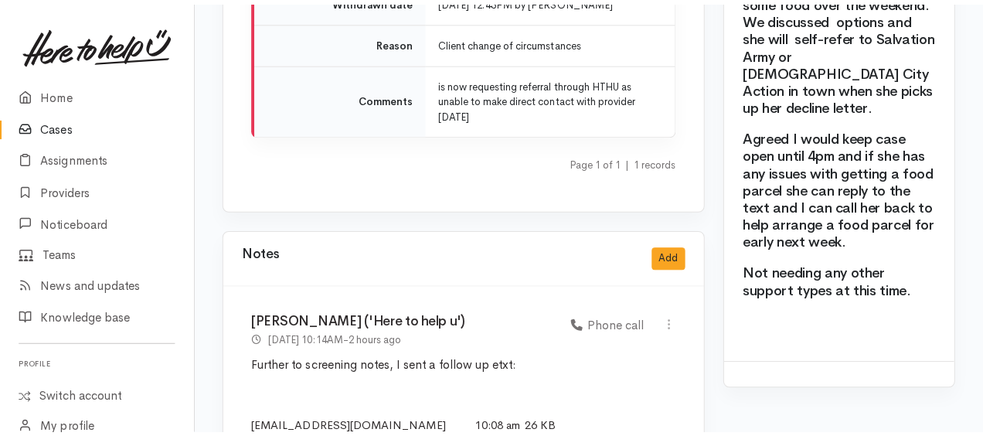
scroll to position [1542, 0]
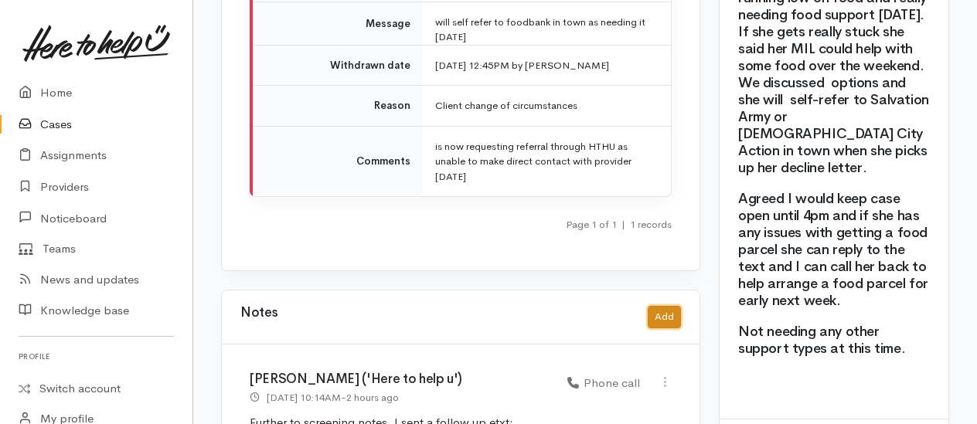
click at [667, 306] on button "Add" at bounding box center [664, 317] width 33 height 22
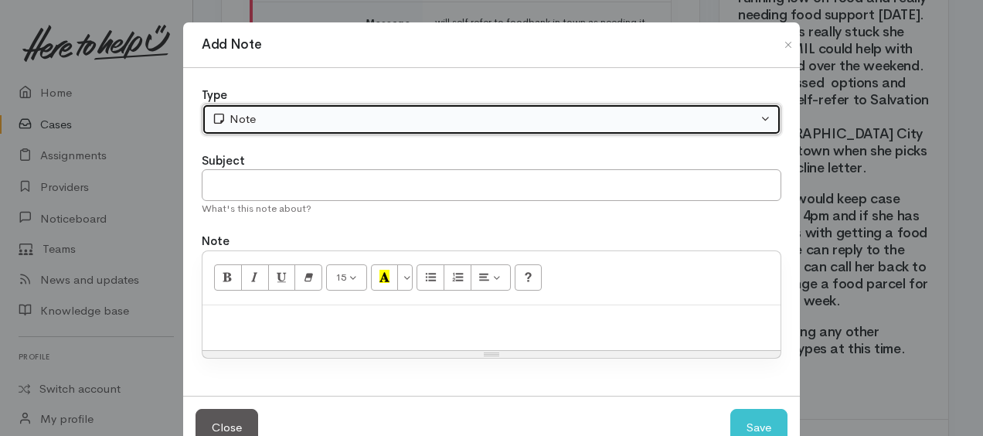
click at [245, 126] on div "Note" at bounding box center [485, 119] width 546 height 18
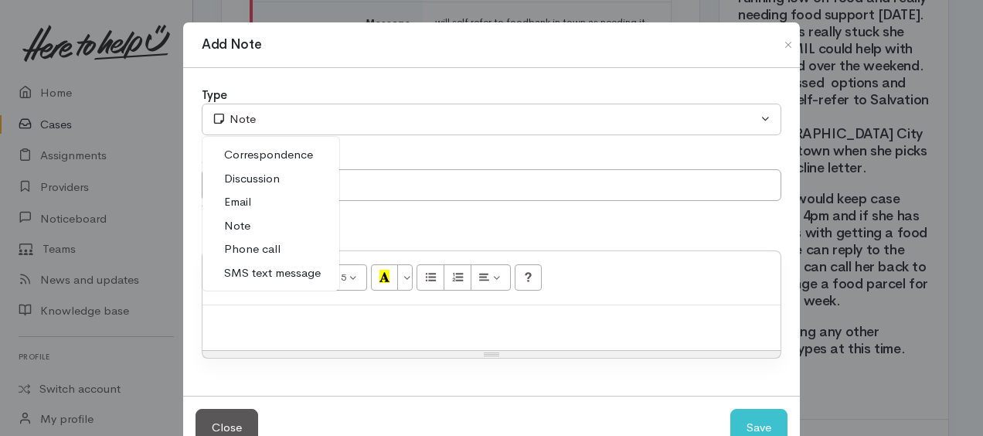
click at [243, 158] on span "Correspondence" at bounding box center [268, 155] width 89 height 18
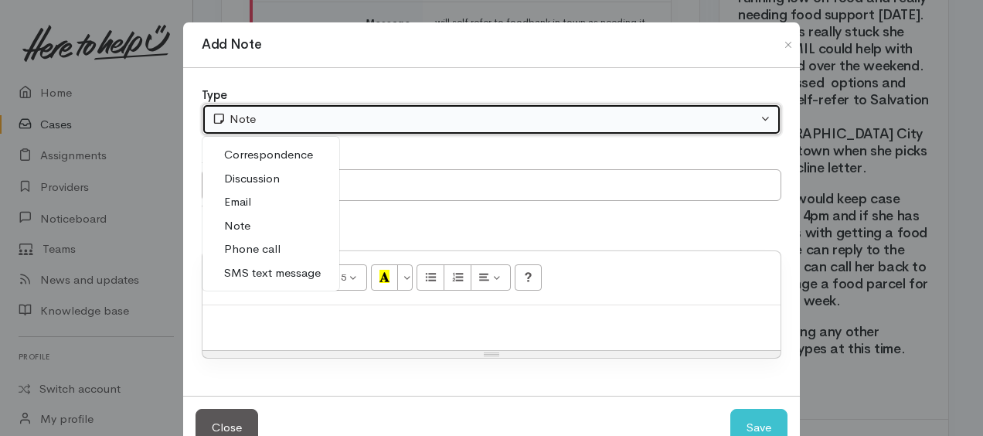
select select "6"
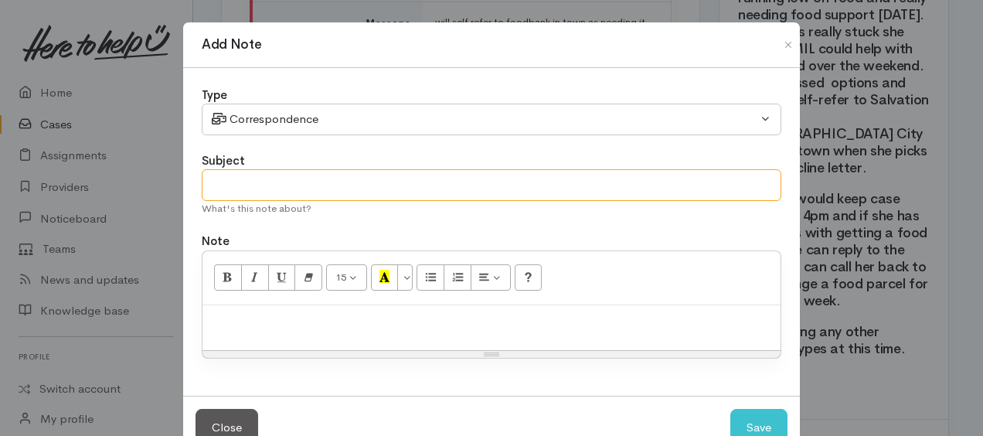
click at [223, 177] on input "text" at bounding box center [492, 185] width 580 height 32
type input "etxt - requesting call back for referral through HTHU"
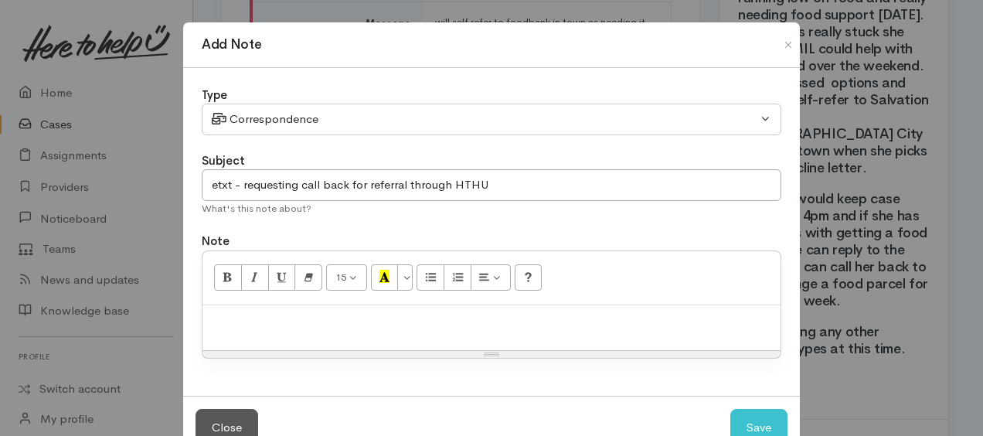
paste div
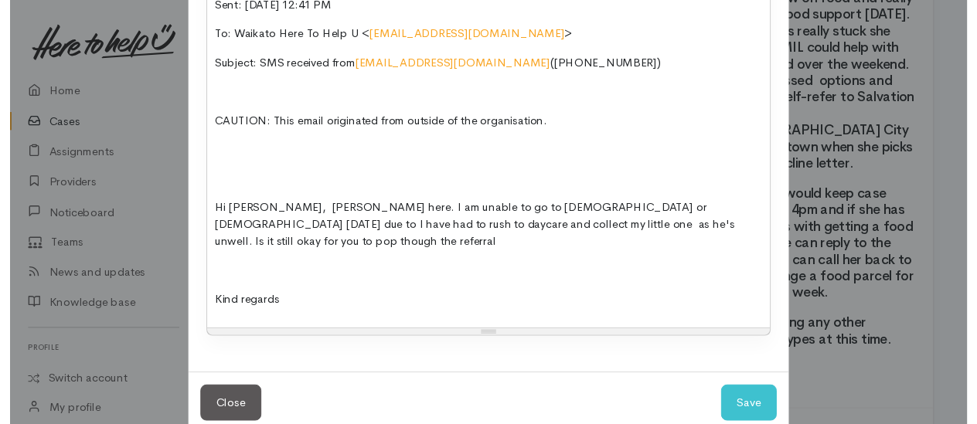
scroll to position [493, 0]
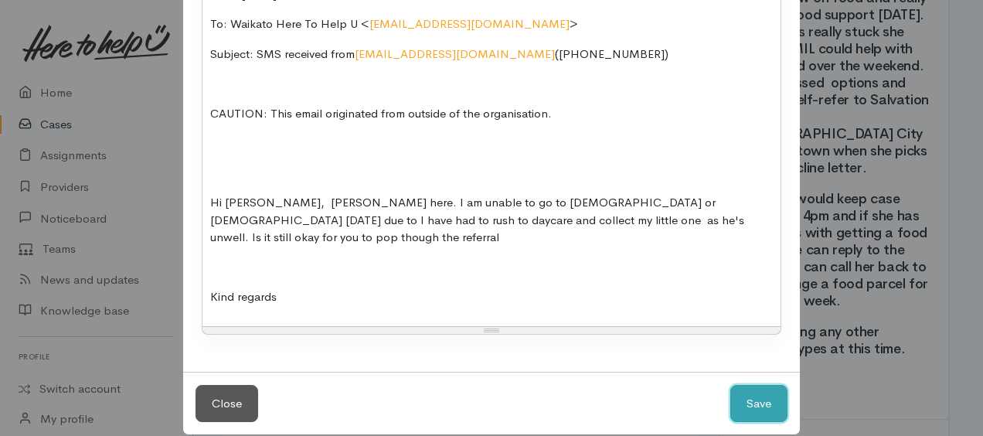
click at [753, 385] on button "Save" at bounding box center [758, 404] width 57 height 38
select select "1"
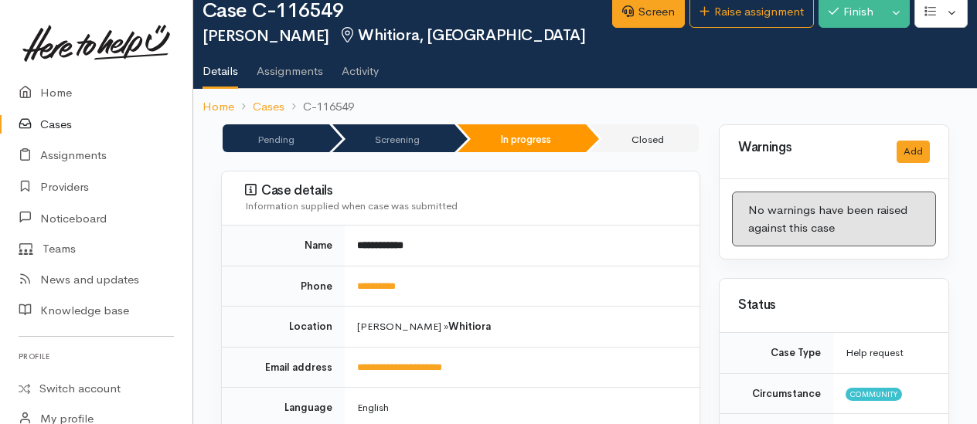
scroll to position [0, 0]
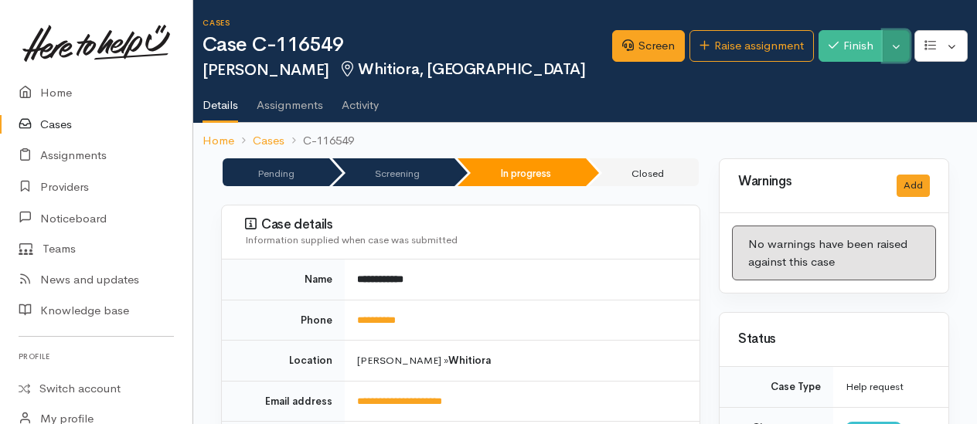
click at [895, 55] on button "Toggle Dropdown" at bounding box center [895, 46] width 27 height 32
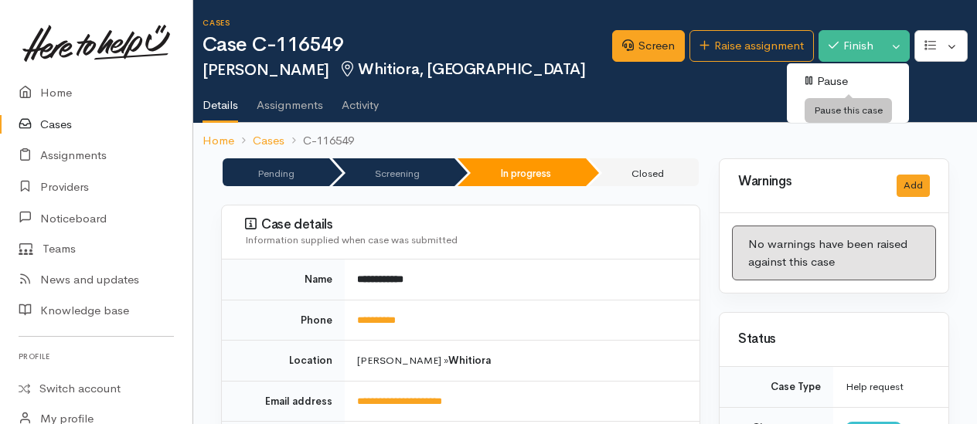
click at [844, 81] on link "Pause" at bounding box center [848, 82] width 122 height 24
